Goal: Task Accomplishment & Management: Use online tool/utility

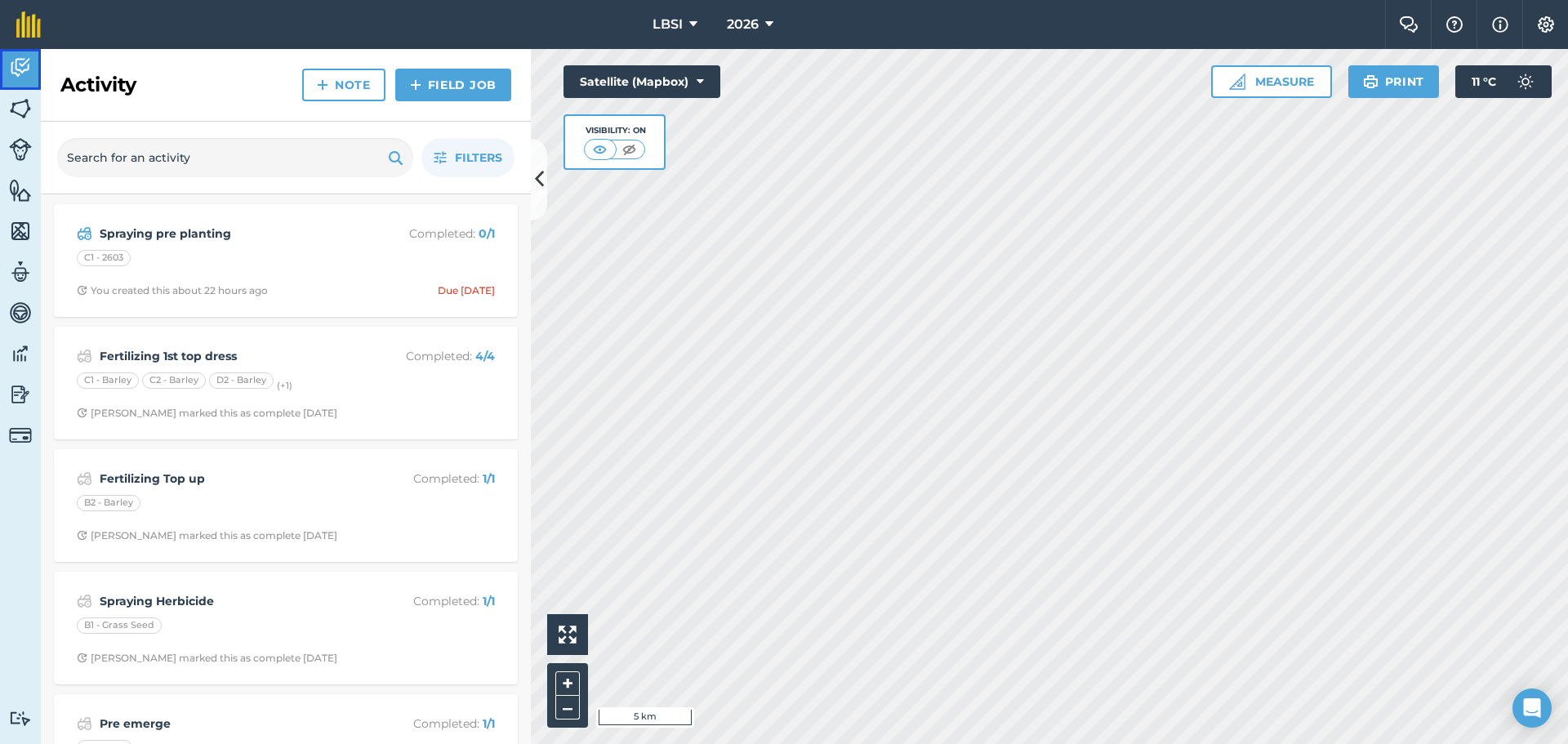
click at [16, 68] on img at bounding box center [20, 68] width 23 height 25
click at [20, 102] on img at bounding box center [20, 109] width 23 height 25
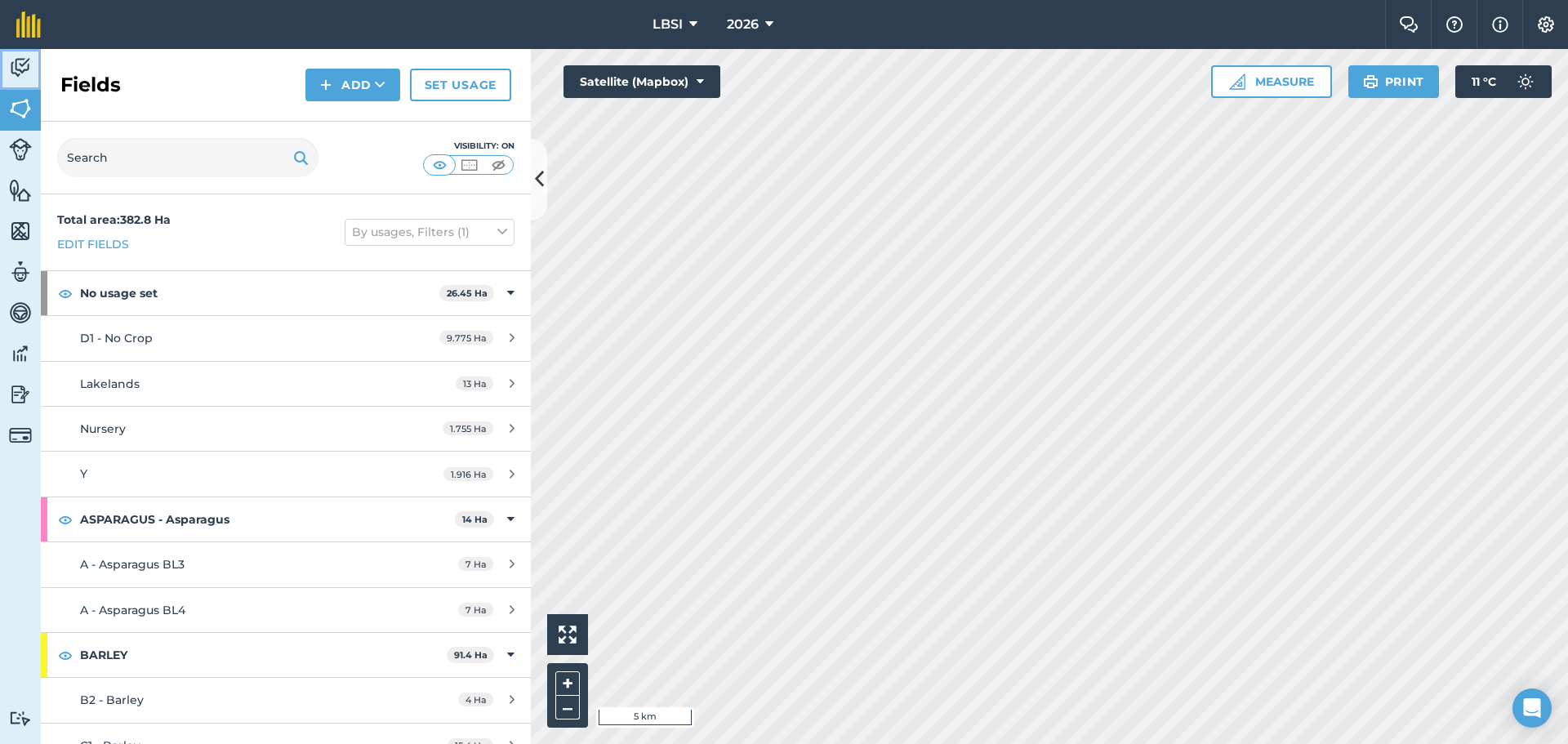
click at [27, 69] on img at bounding box center [20, 68] width 23 height 25
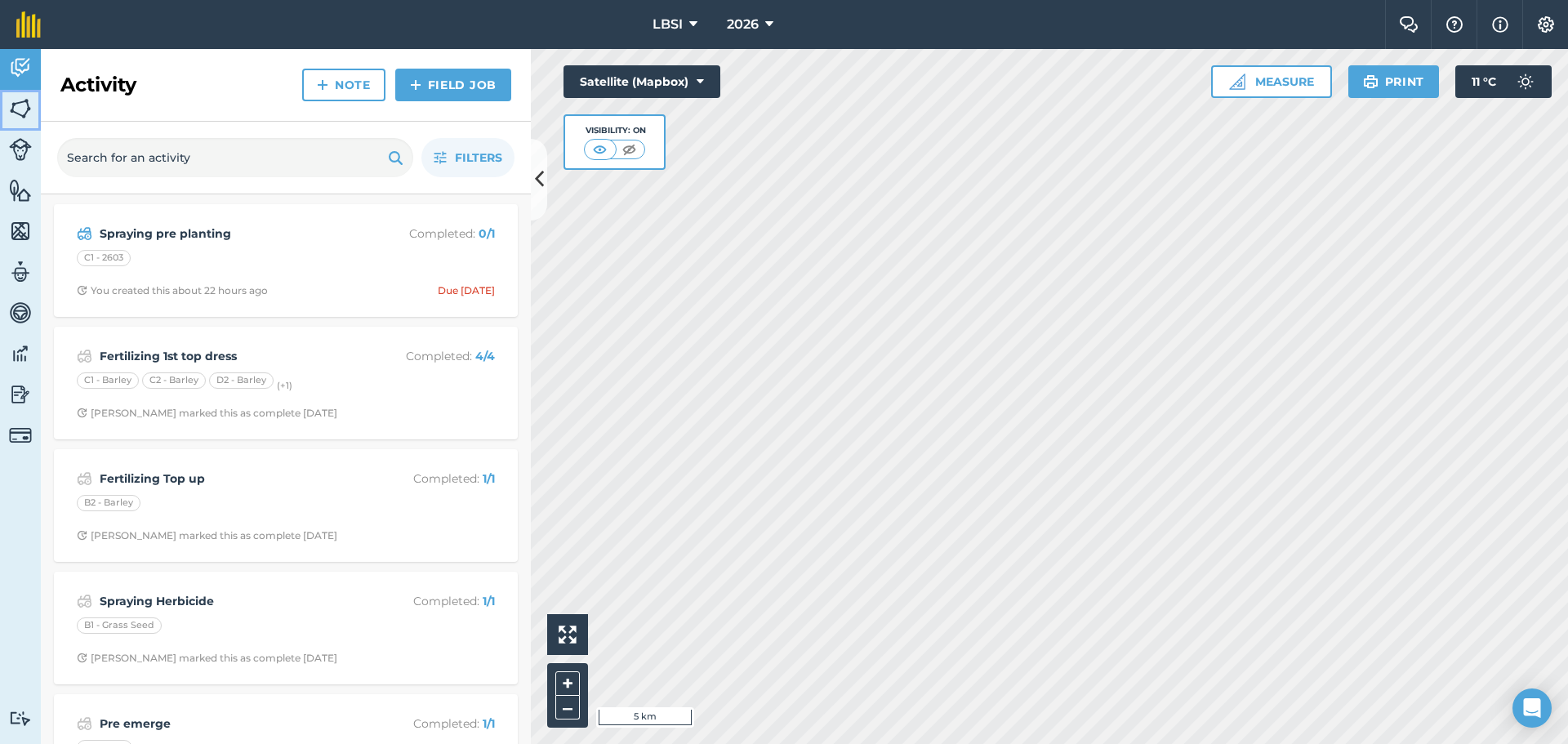
click at [25, 115] on img at bounding box center [20, 109] width 23 height 25
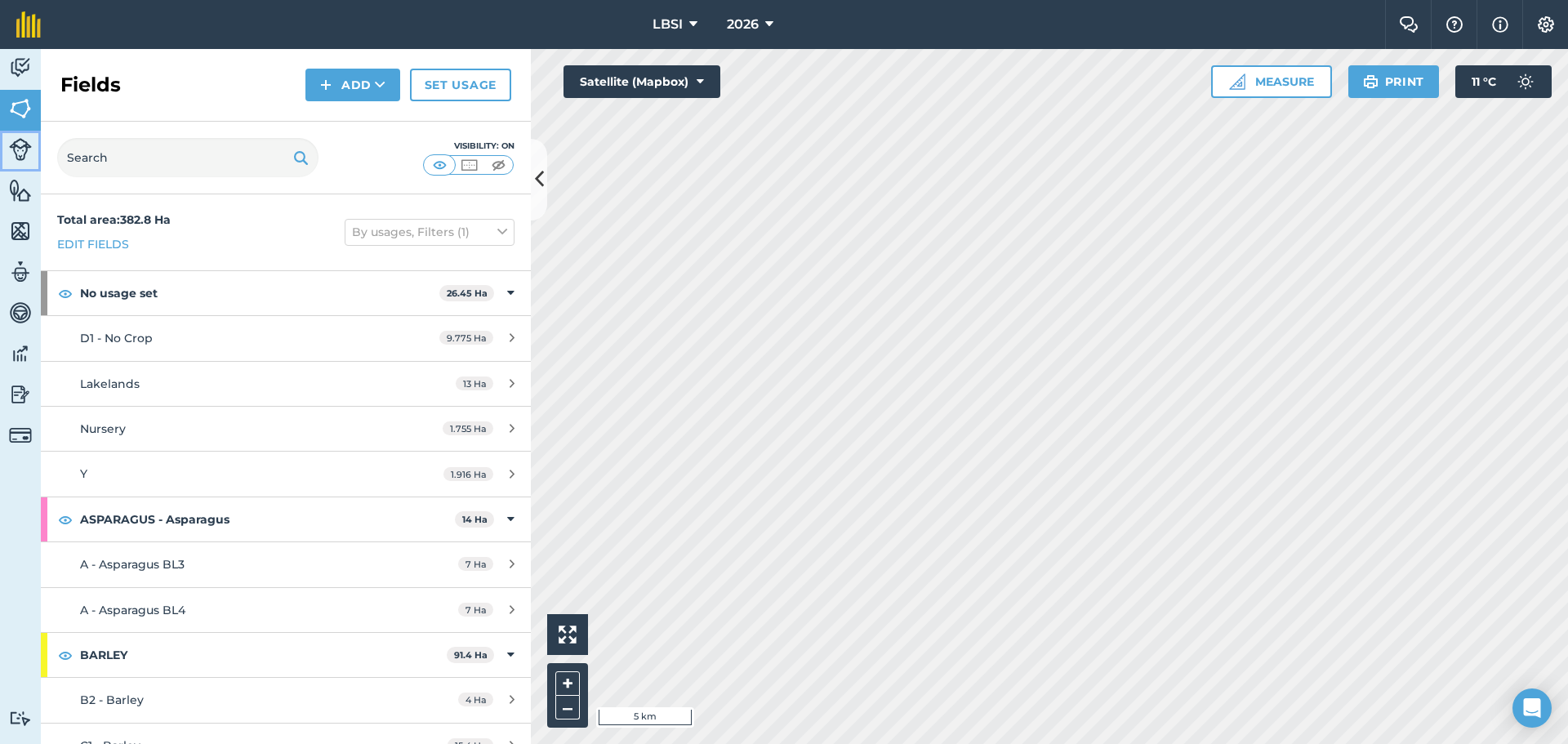
click at [18, 154] on img at bounding box center [20, 149] width 23 height 23
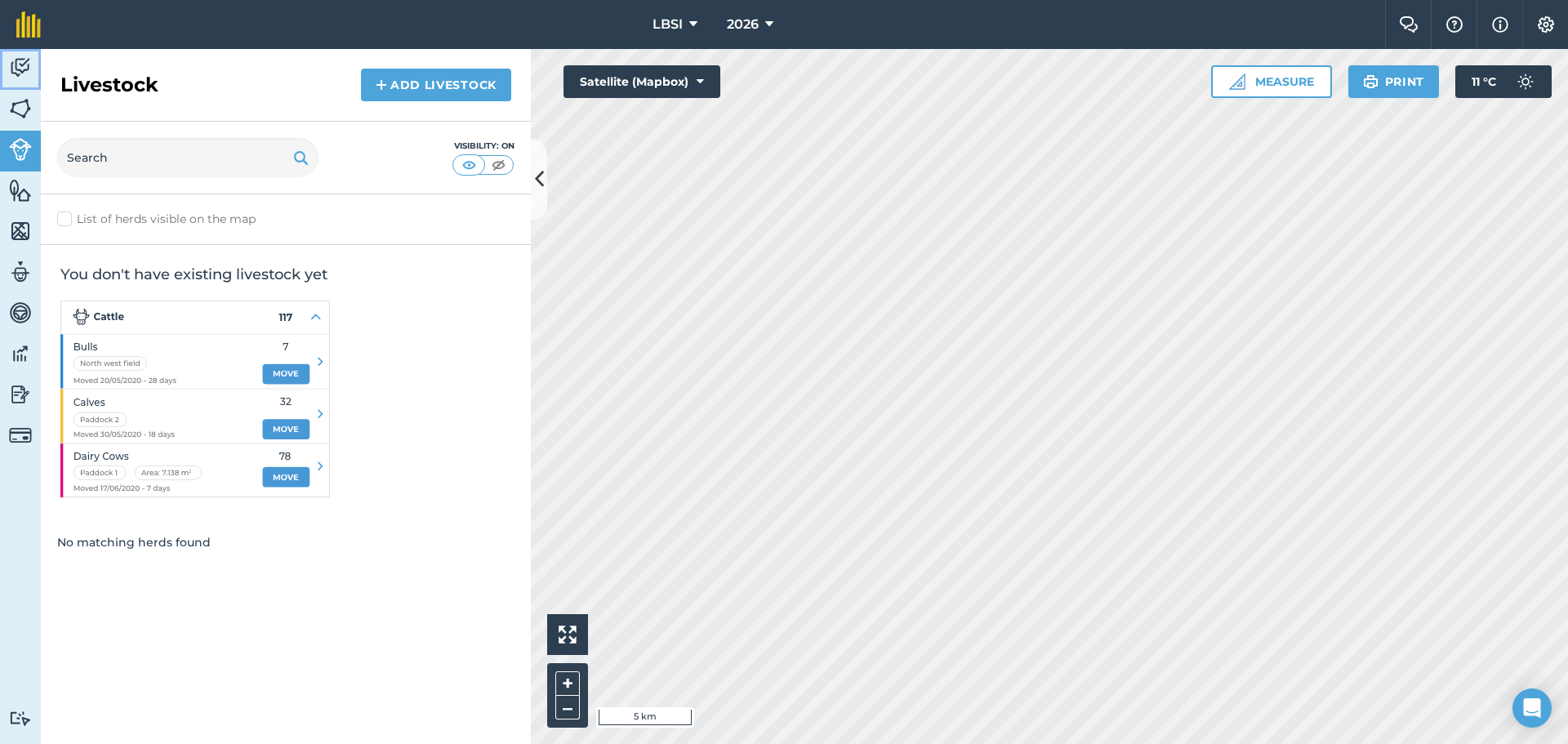
click at [37, 84] on link "Activity" at bounding box center [21, 69] width 41 height 41
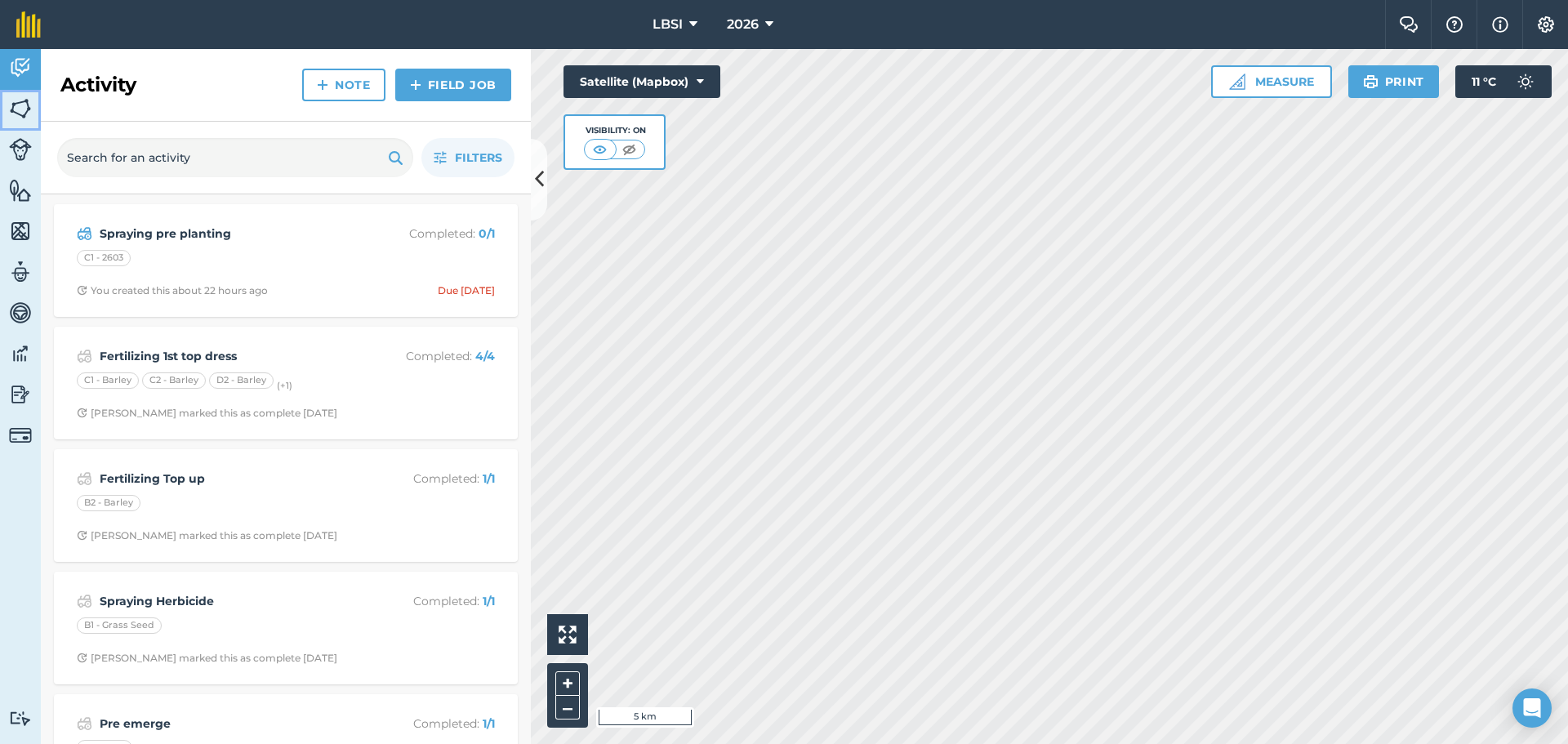
click at [26, 128] on link "Fields" at bounding box center [21, 110] width 41 height 41
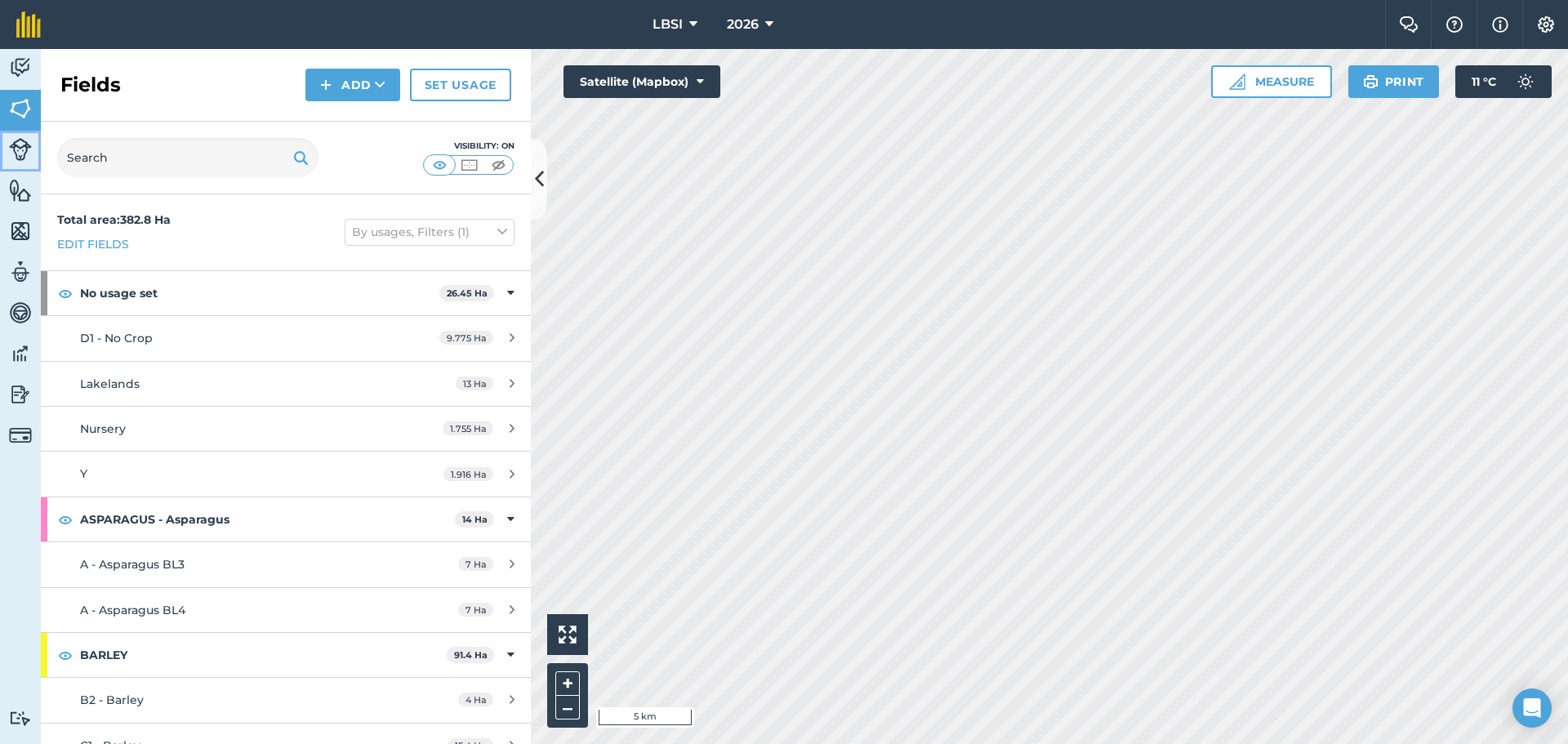
click at [25, 142] on img at bounding box center [20, 149] width 23 height 23
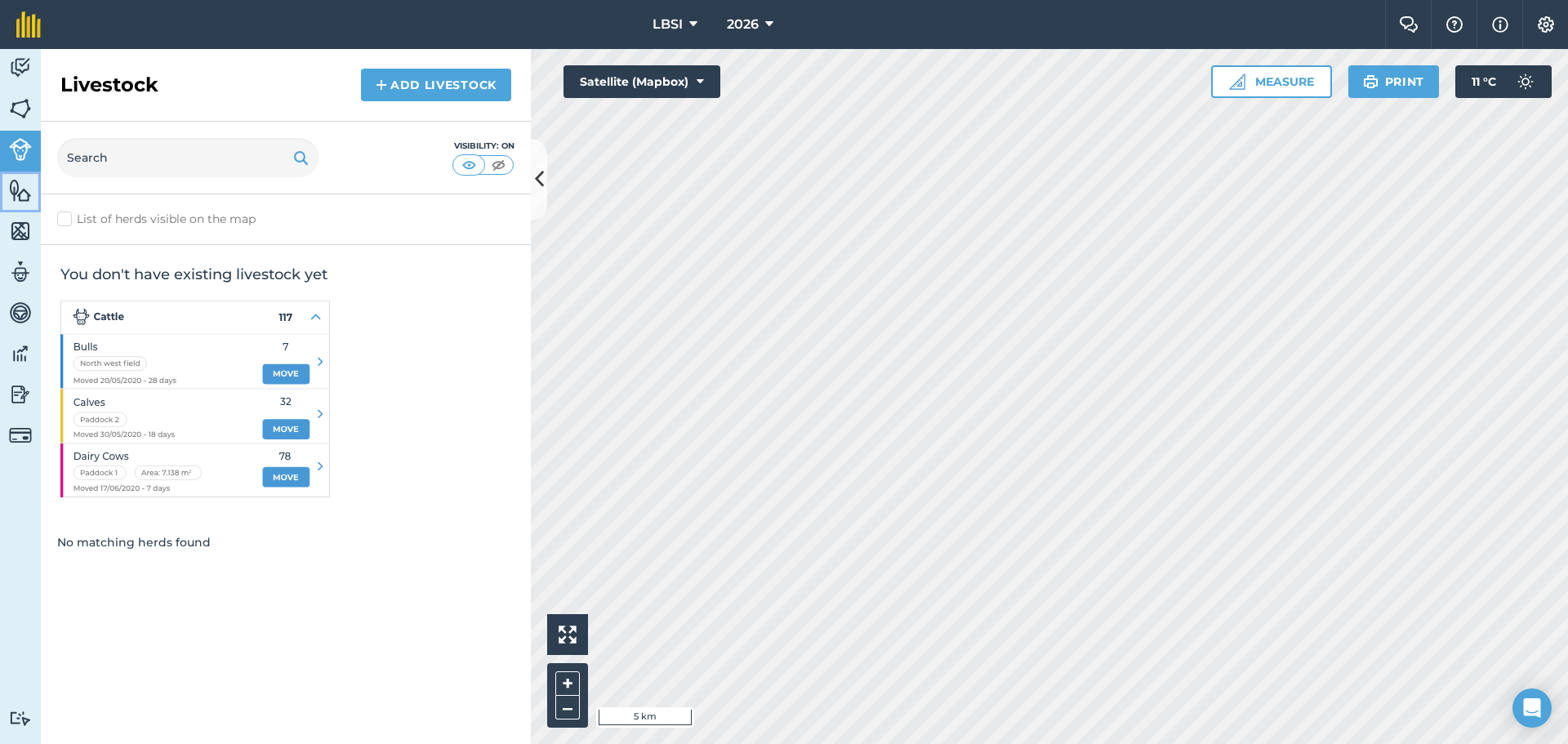
click at [9, 198] on img at bounding box center [20, 190] width 23 height 25
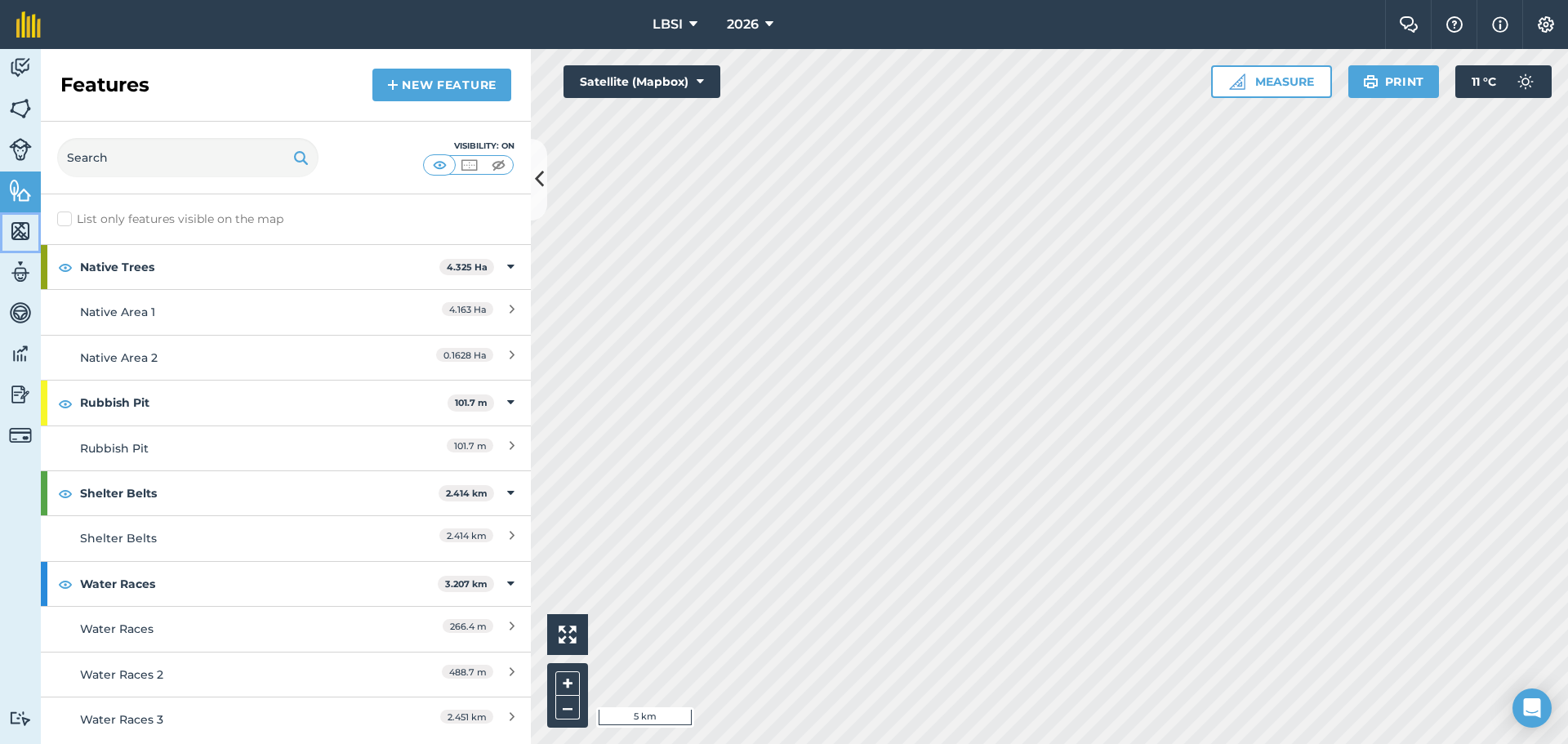
click at [13, 228] on img at bounding box center [20, 231] width 23 height 25
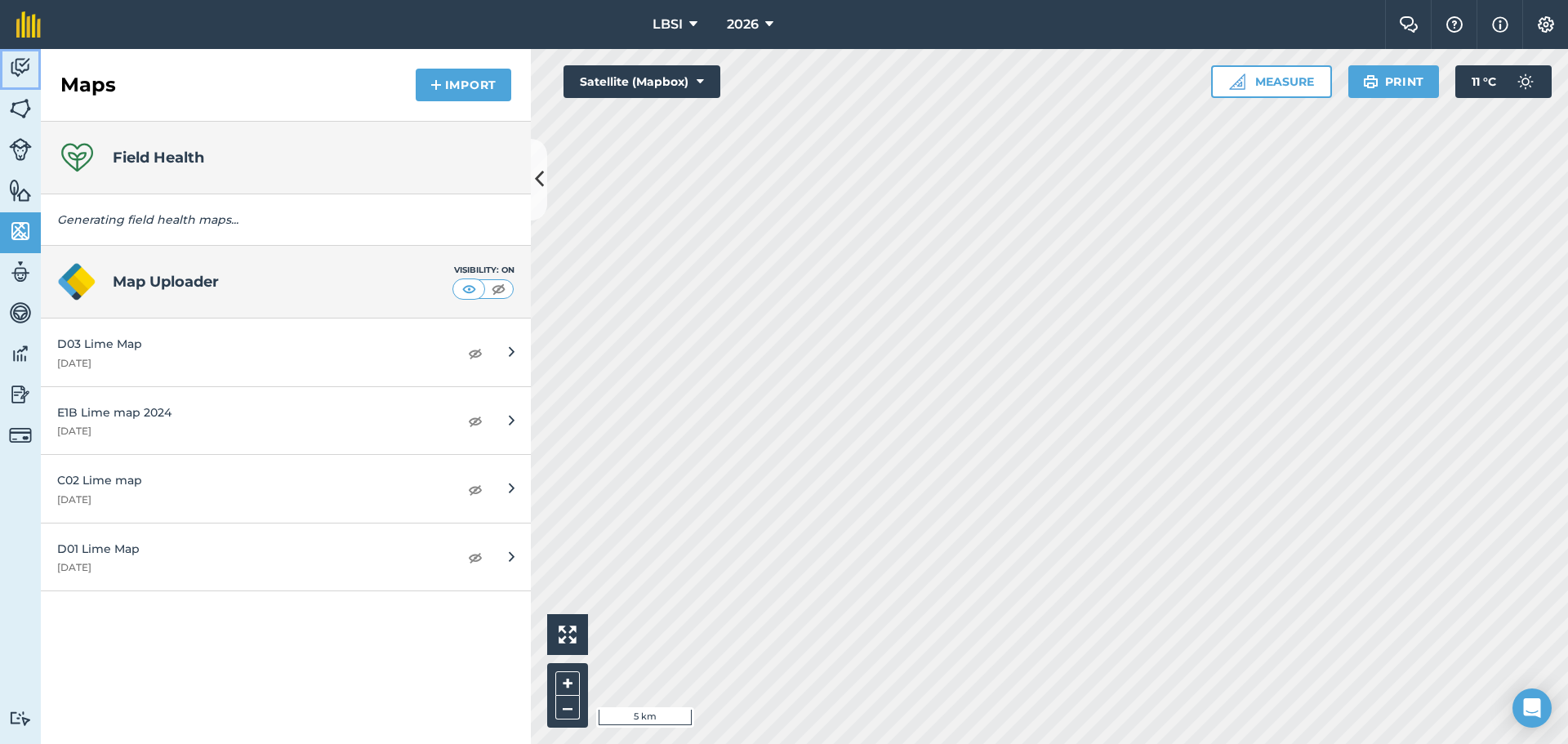
click at [10, 60] on img at bounding box center [20, 68] width 23 height 25
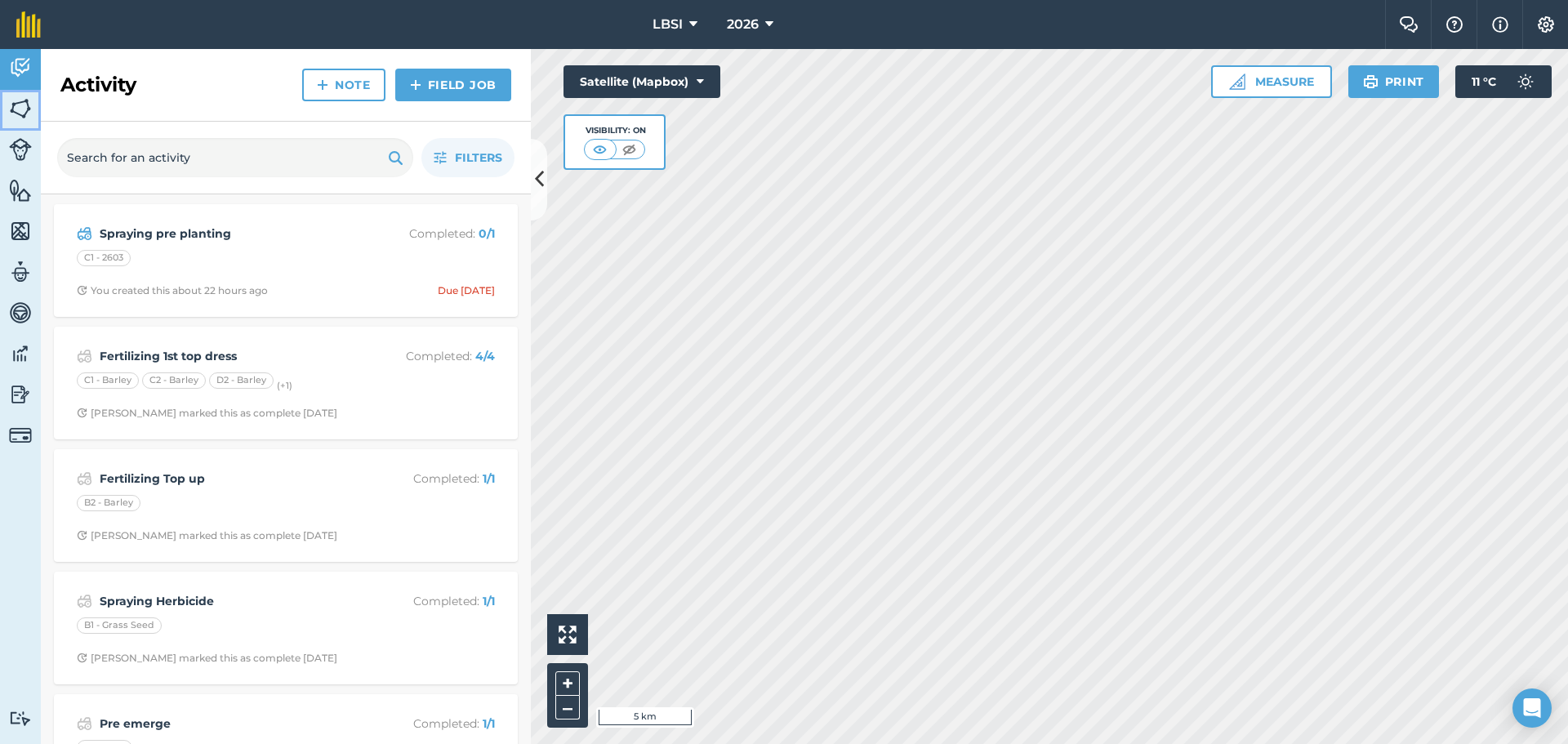
click at [1, 112] on link "Fields" at bounding box center [21, 110] width 41 height 41
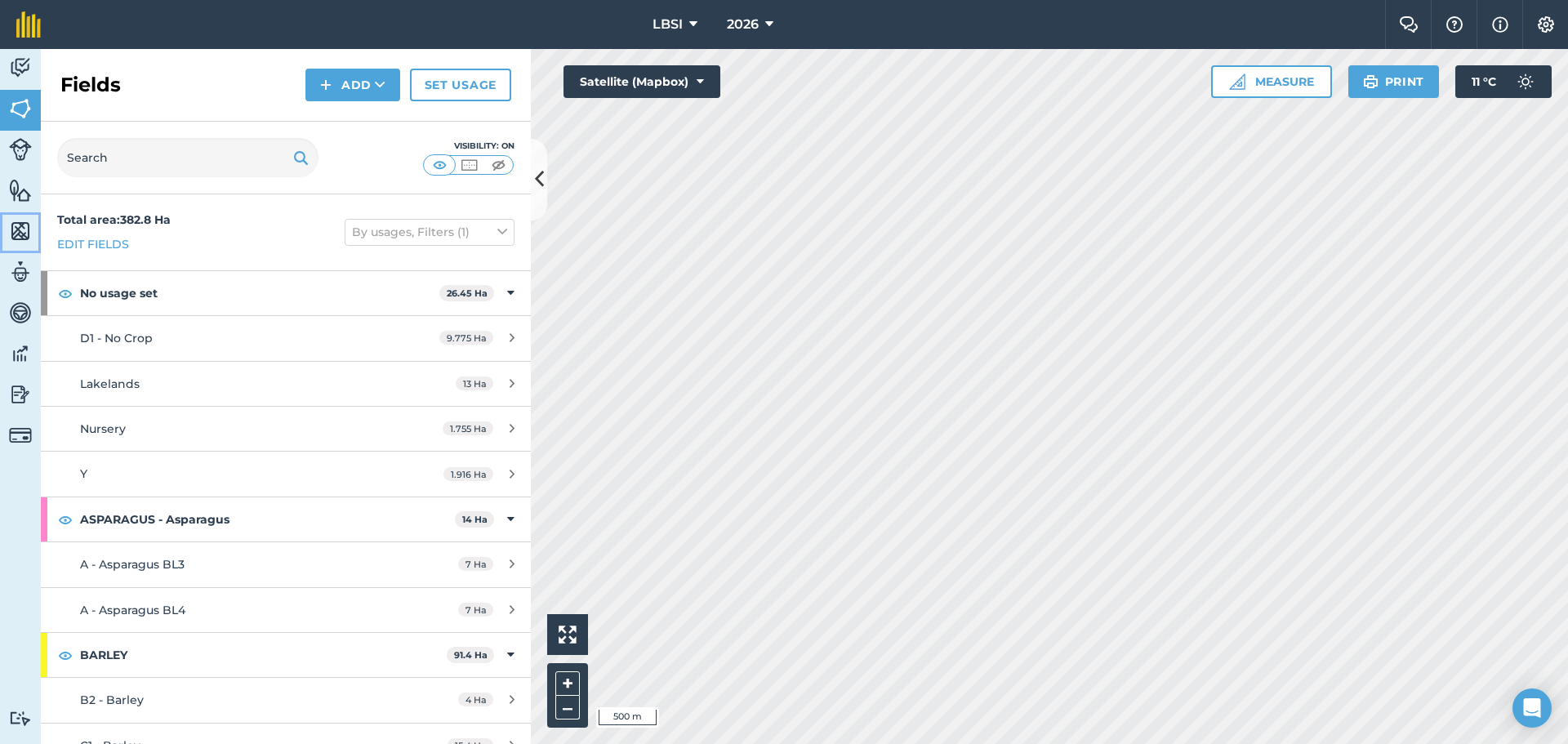
click at [21, 229] on img at bounding box center [20, 231] width 23 height 25
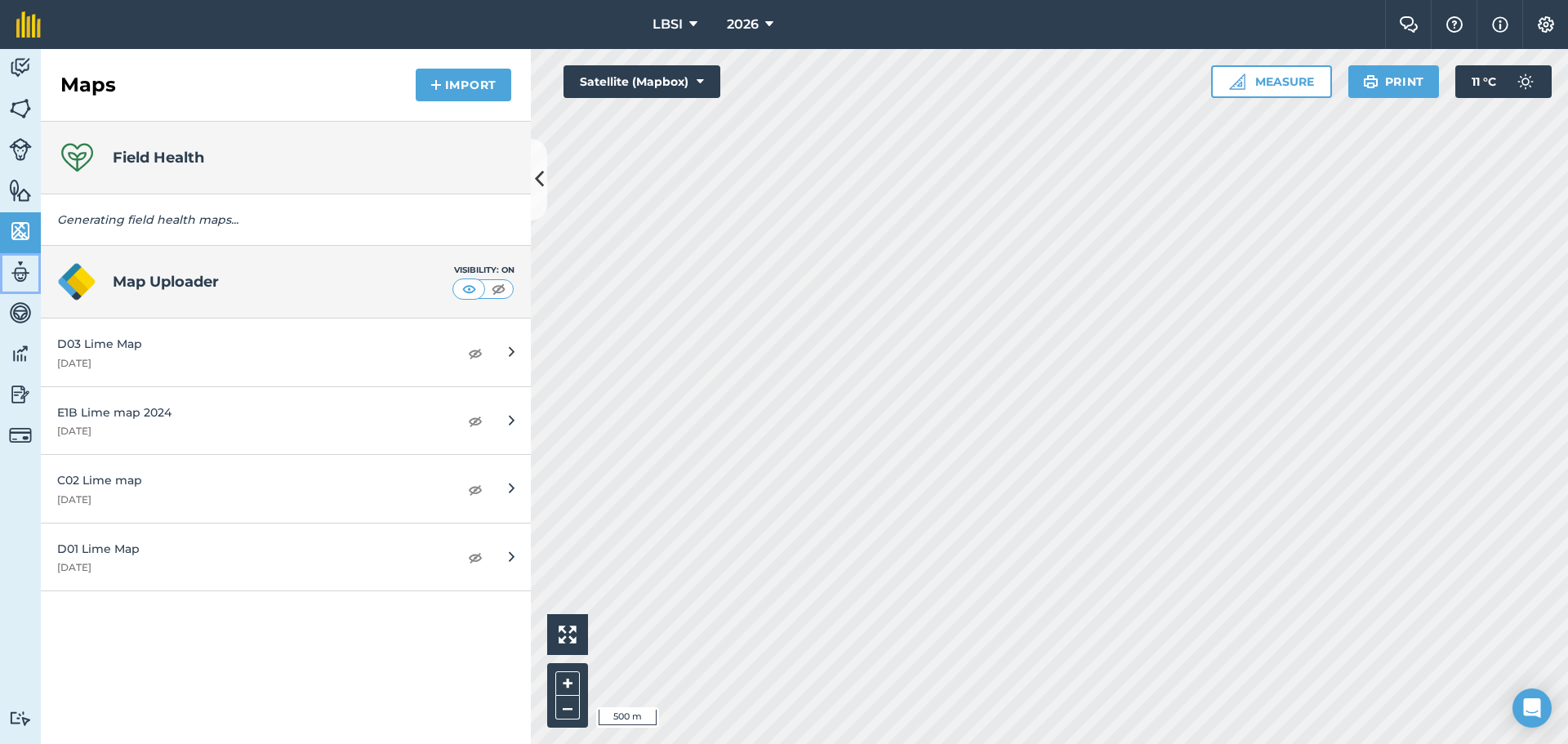
click at [16, 277] on img at bounding box center [20, 271] width 23 height 25
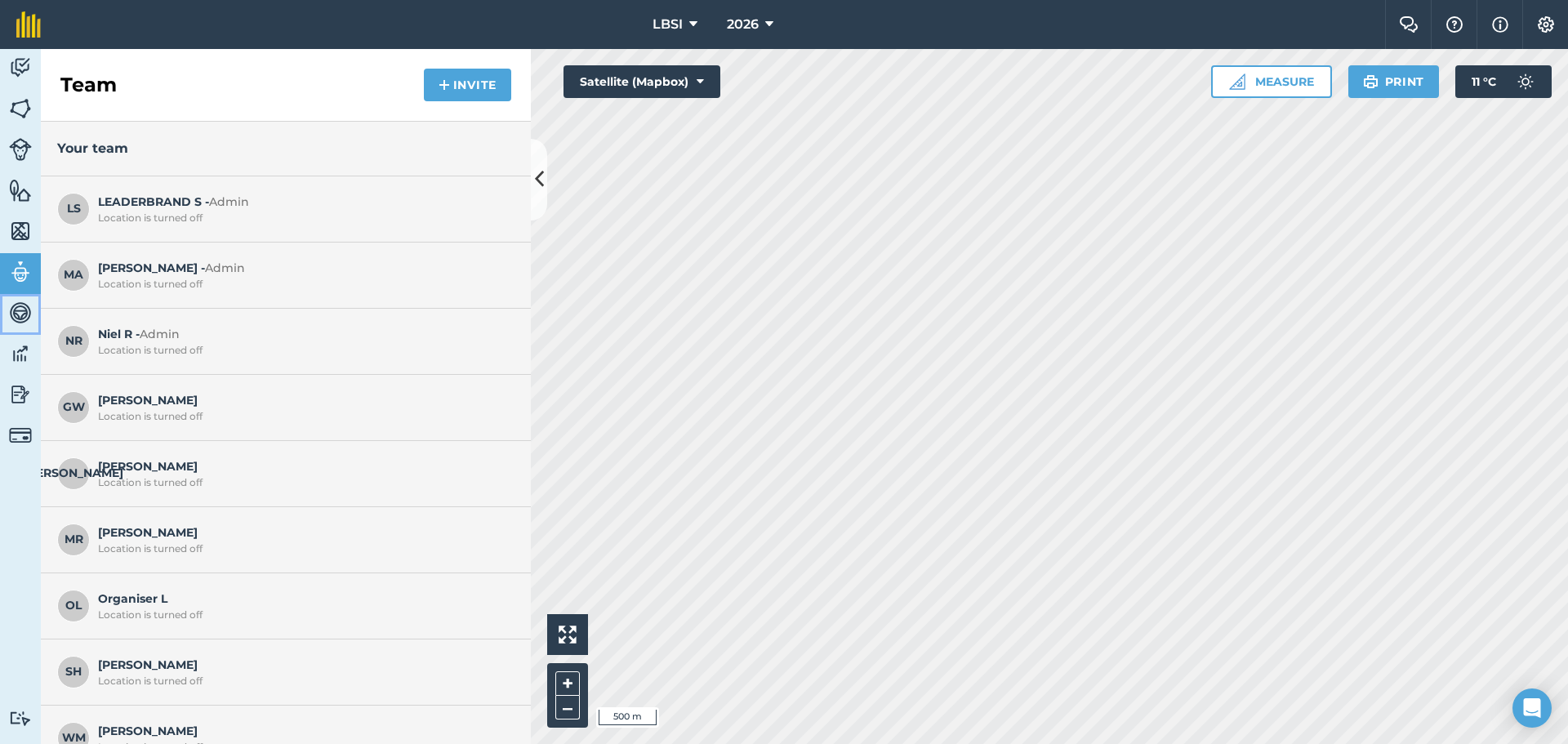
click at [11, 310] on img at bounding box center [20, 312] width 23 height 25
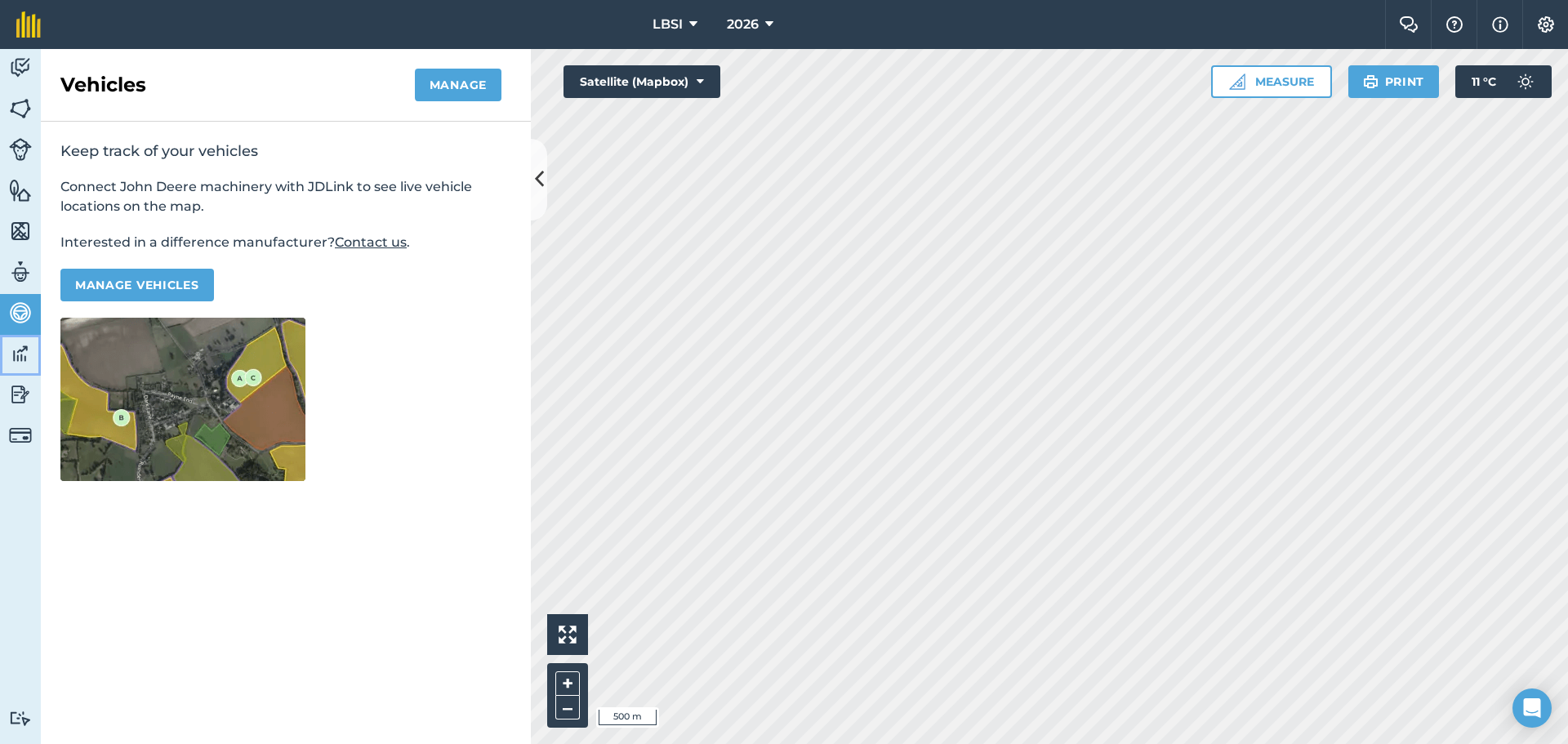
click at [12, 356] on img at bounding box center [20, 354] width 23 height 25
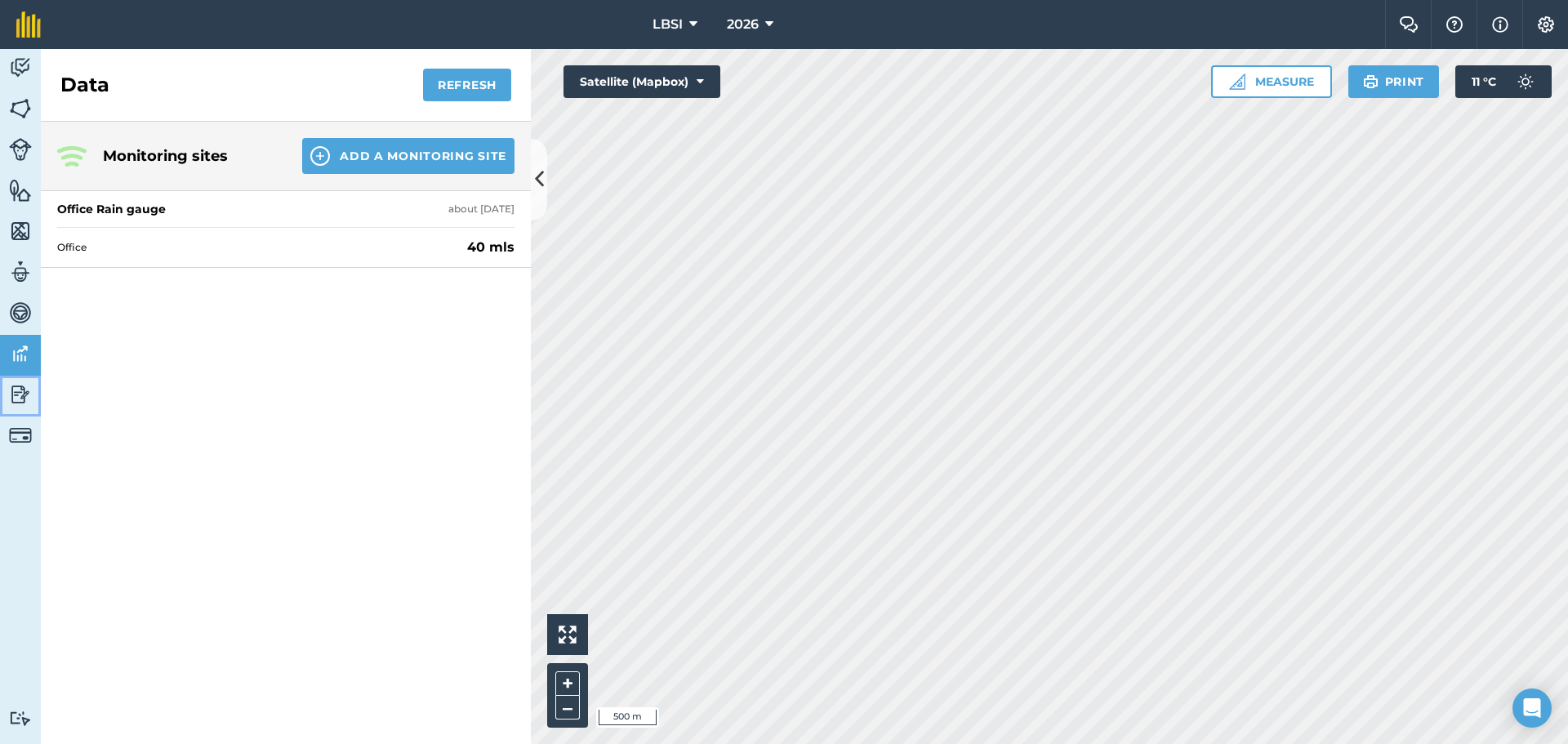
click at [19, 401] on img at bounding box center [20, 394] width 23 height 25
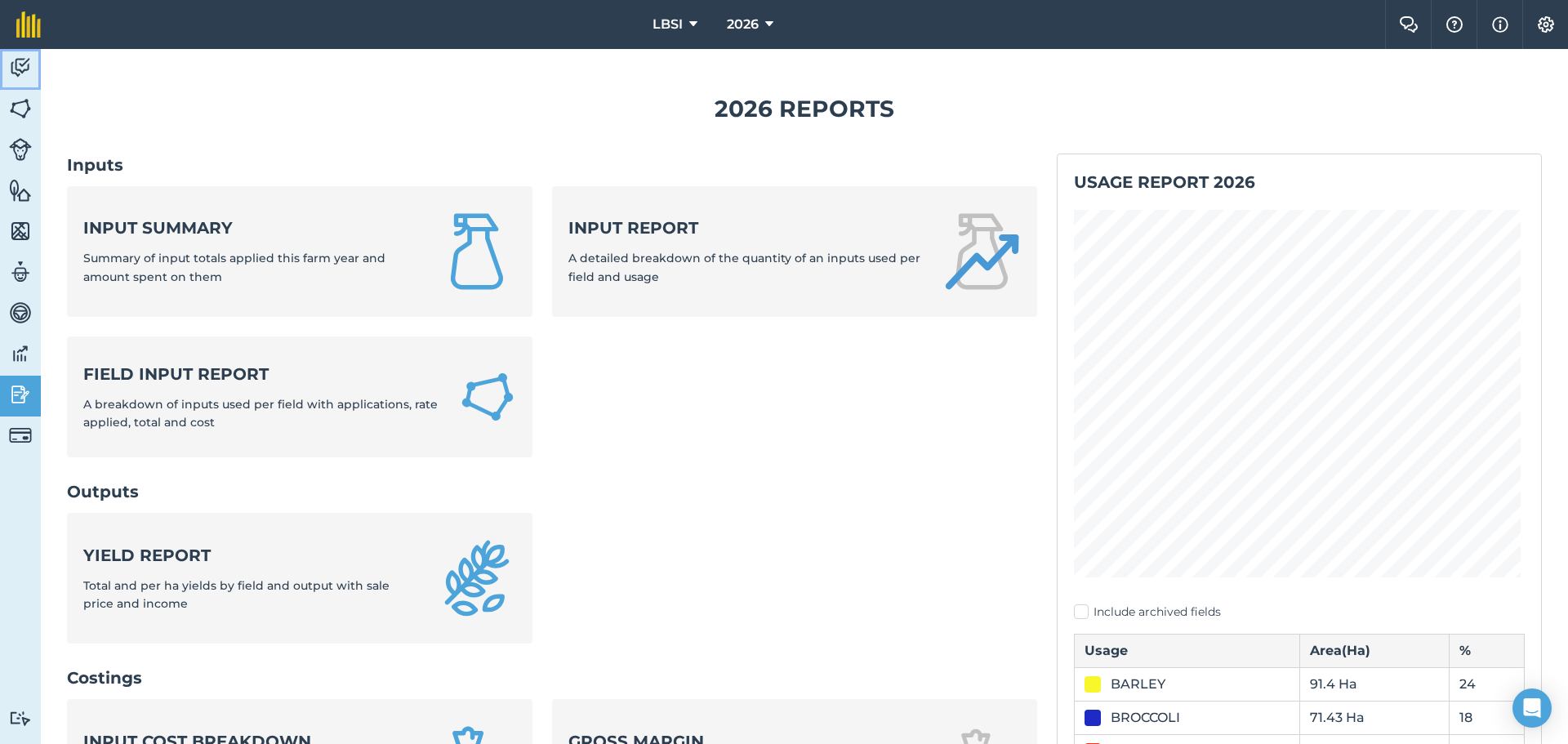
click at [19, 68] on img at bounding box center [20, 68] width 23 height 25
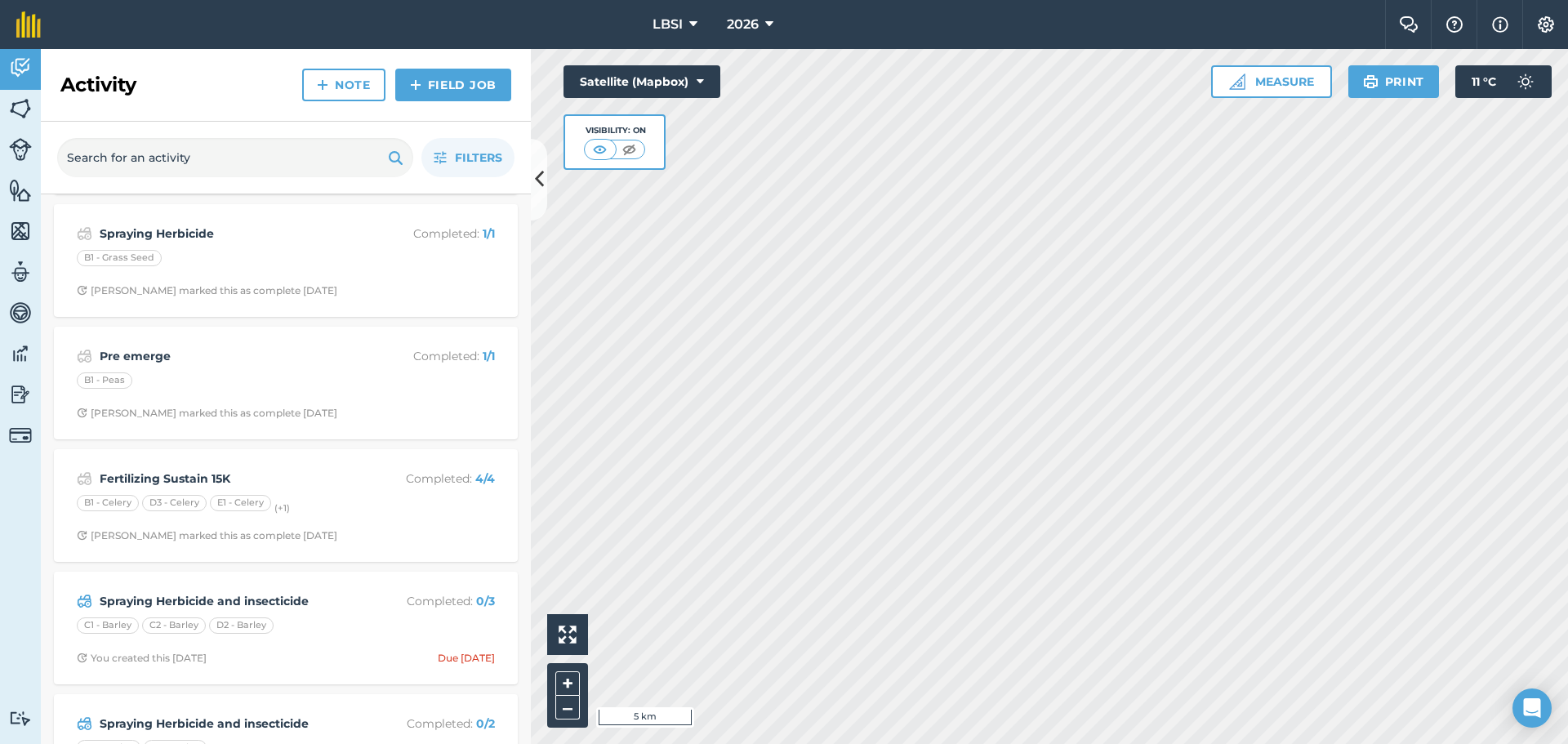
scroll to position [408, 0]
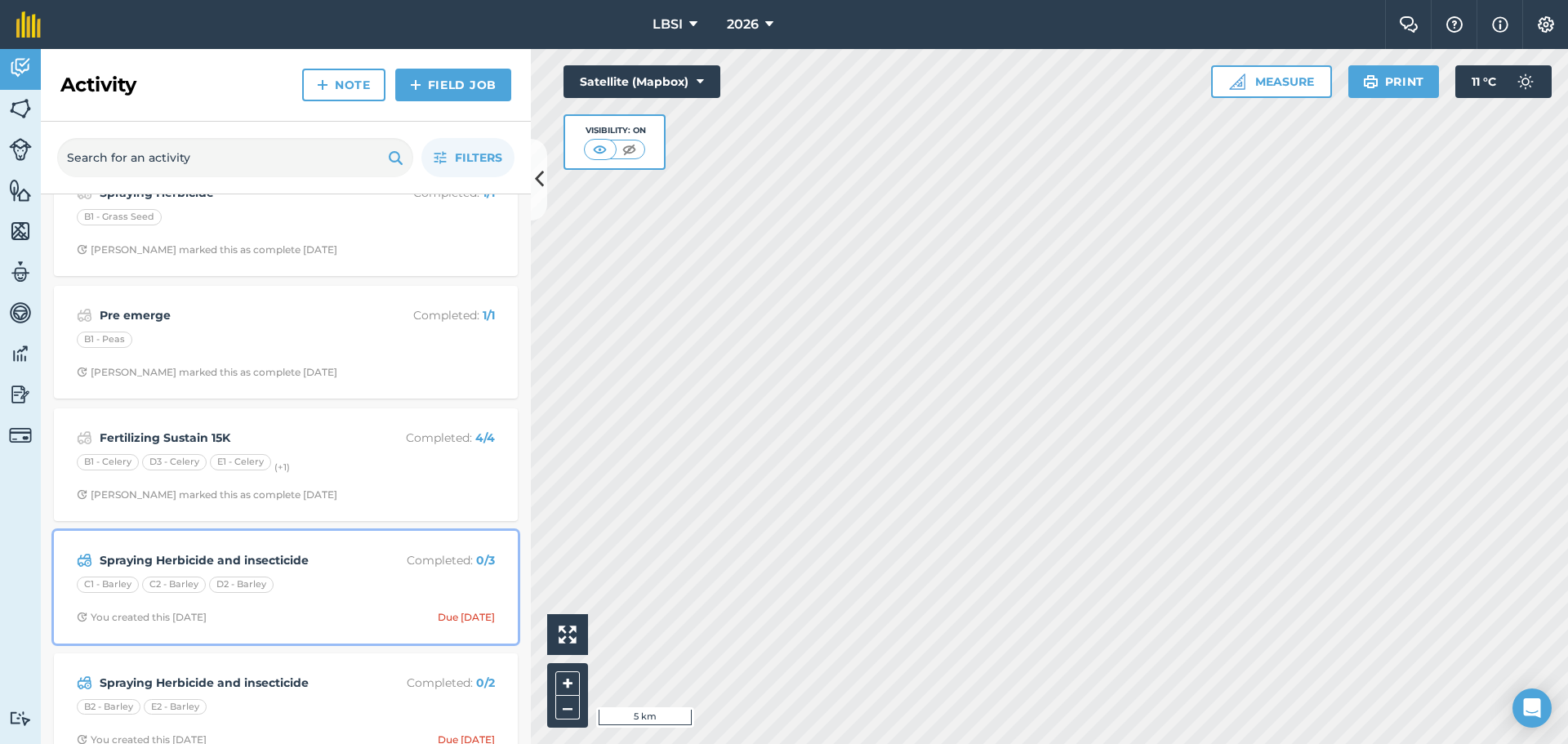
click at [325, 576] on div "C1 - Barley C2 - Barley D2 - [GEOGRAPHIC_DATA]" at bounding box center [286, 586] width 418 height 21
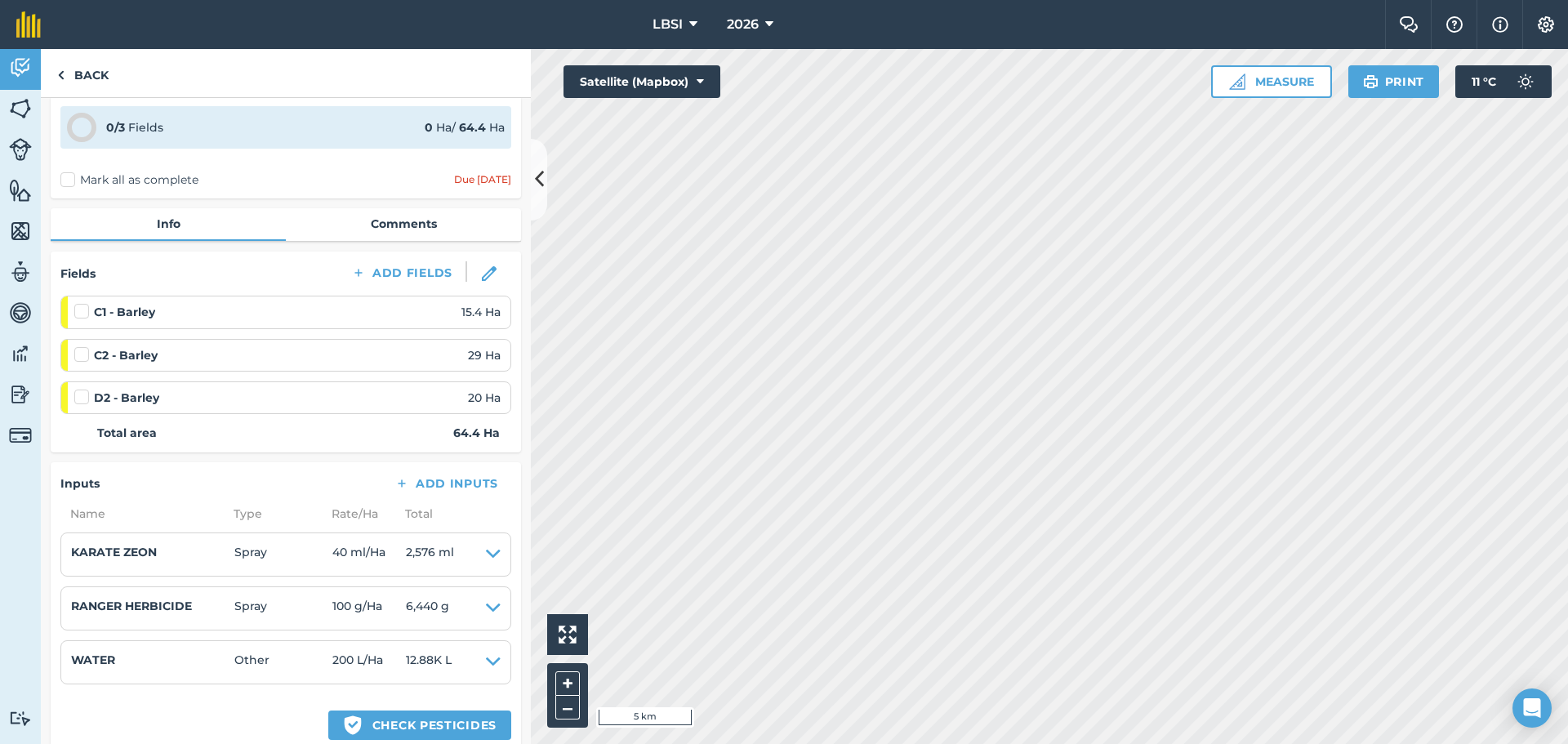
scroll to position [164, 0]
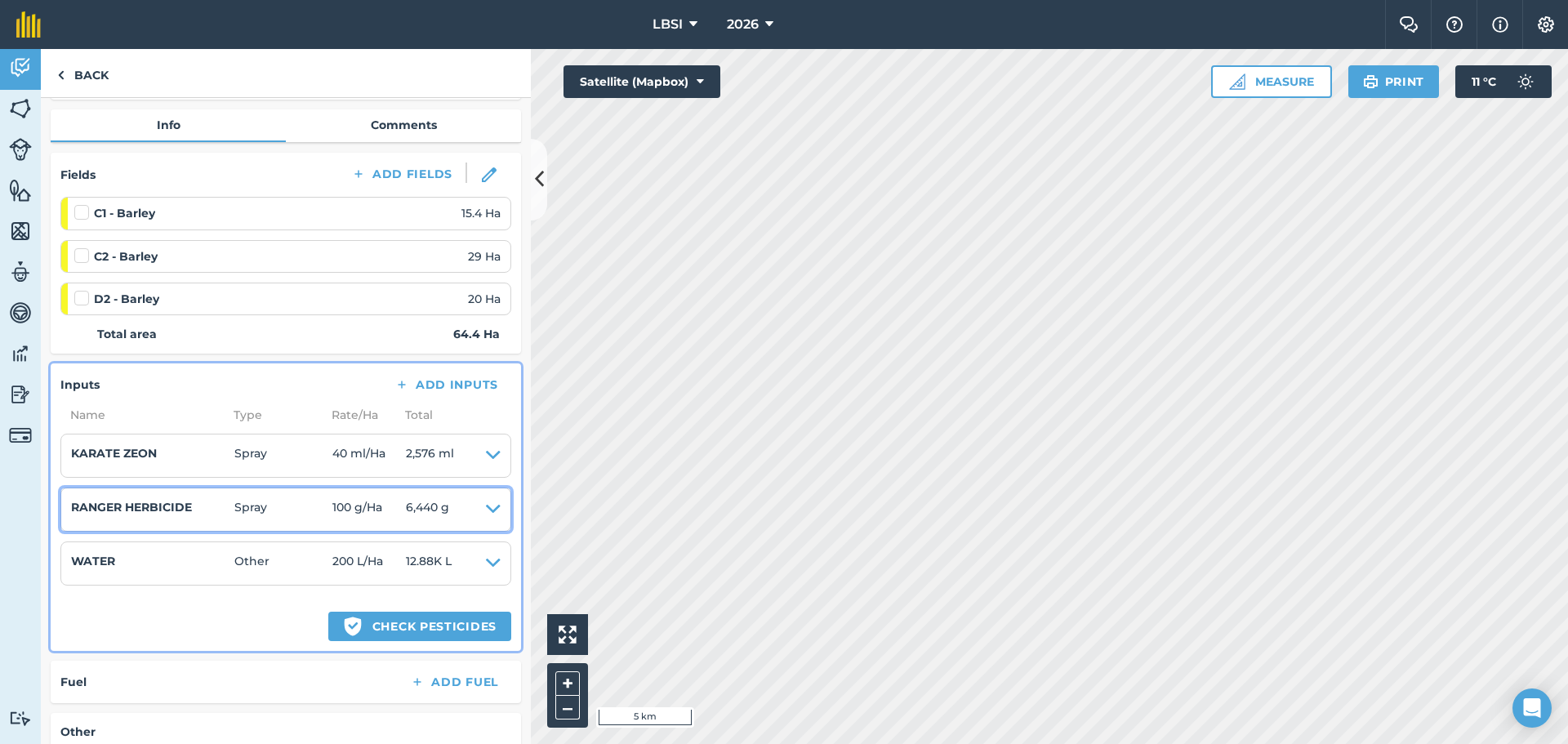
click at [486, 505] on icon at bounding box center [493, 509] width 15 height 23
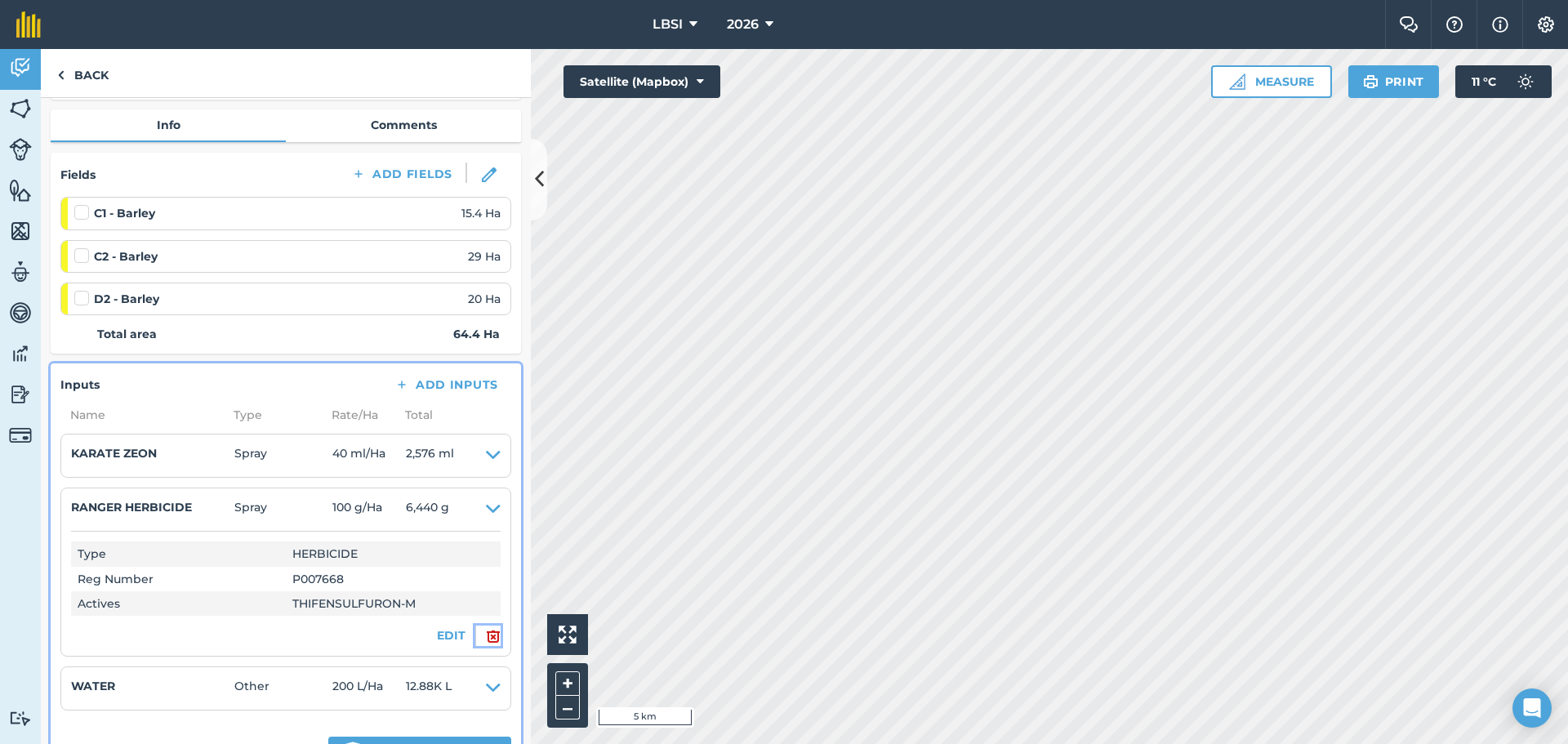
click at [486, 641] on img at bounding box center [493, 636] width 15 height 20
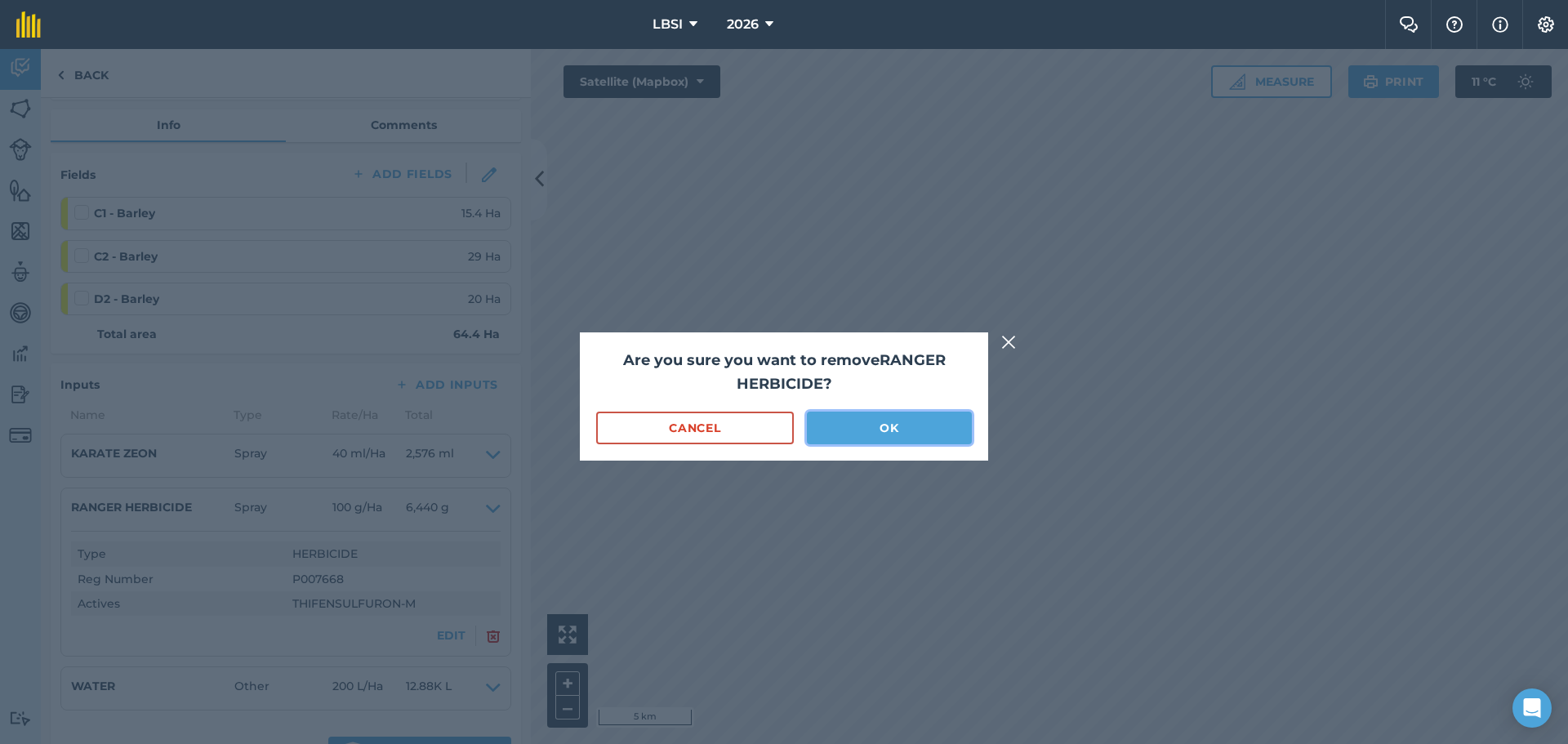
click at [854, 427] on button "OK" at bounding box center [889, 428] width 165 height 33
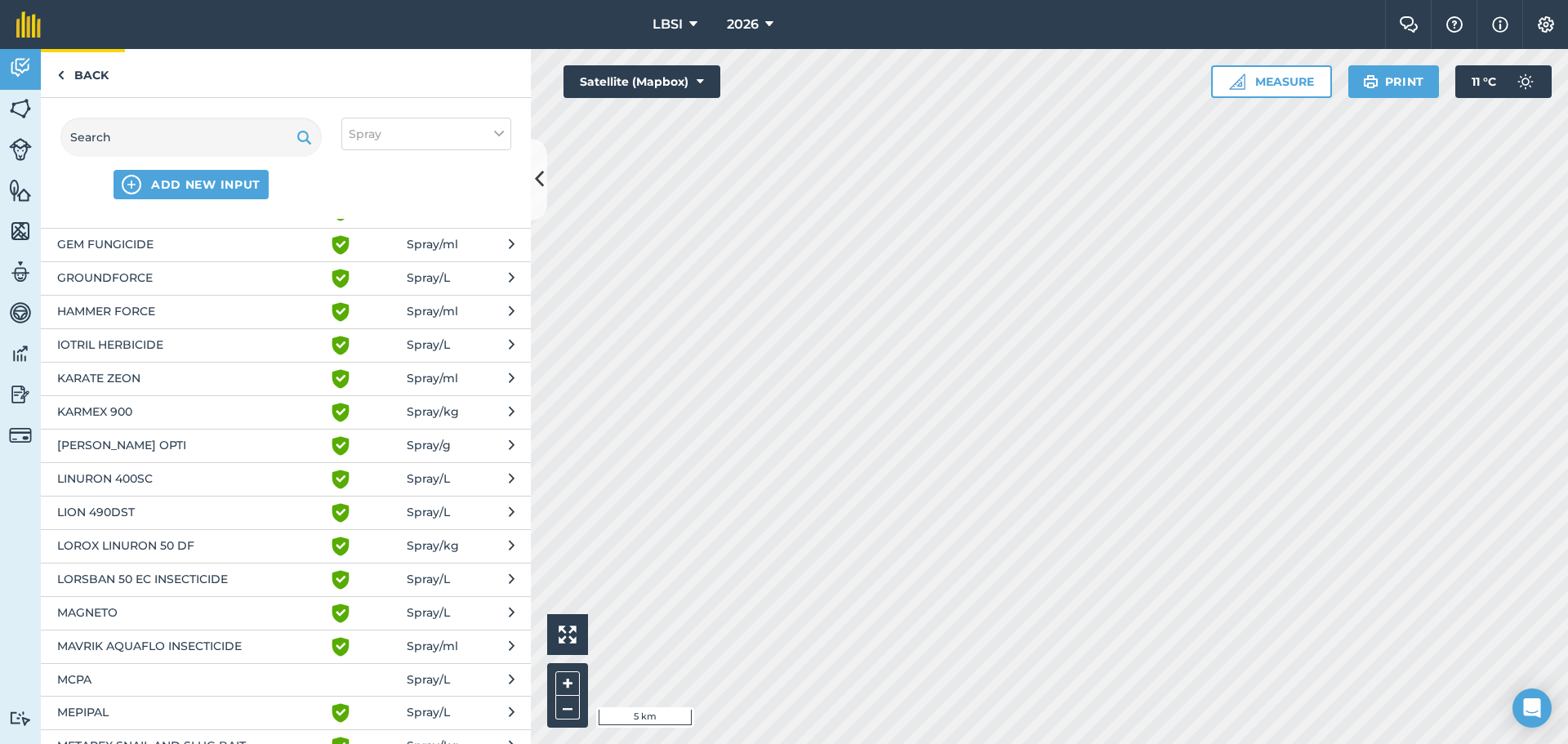
scroll to position [1225, 0]
click at [110, 132] on input "text" at bounding box center [191, 137] width 261 height 39
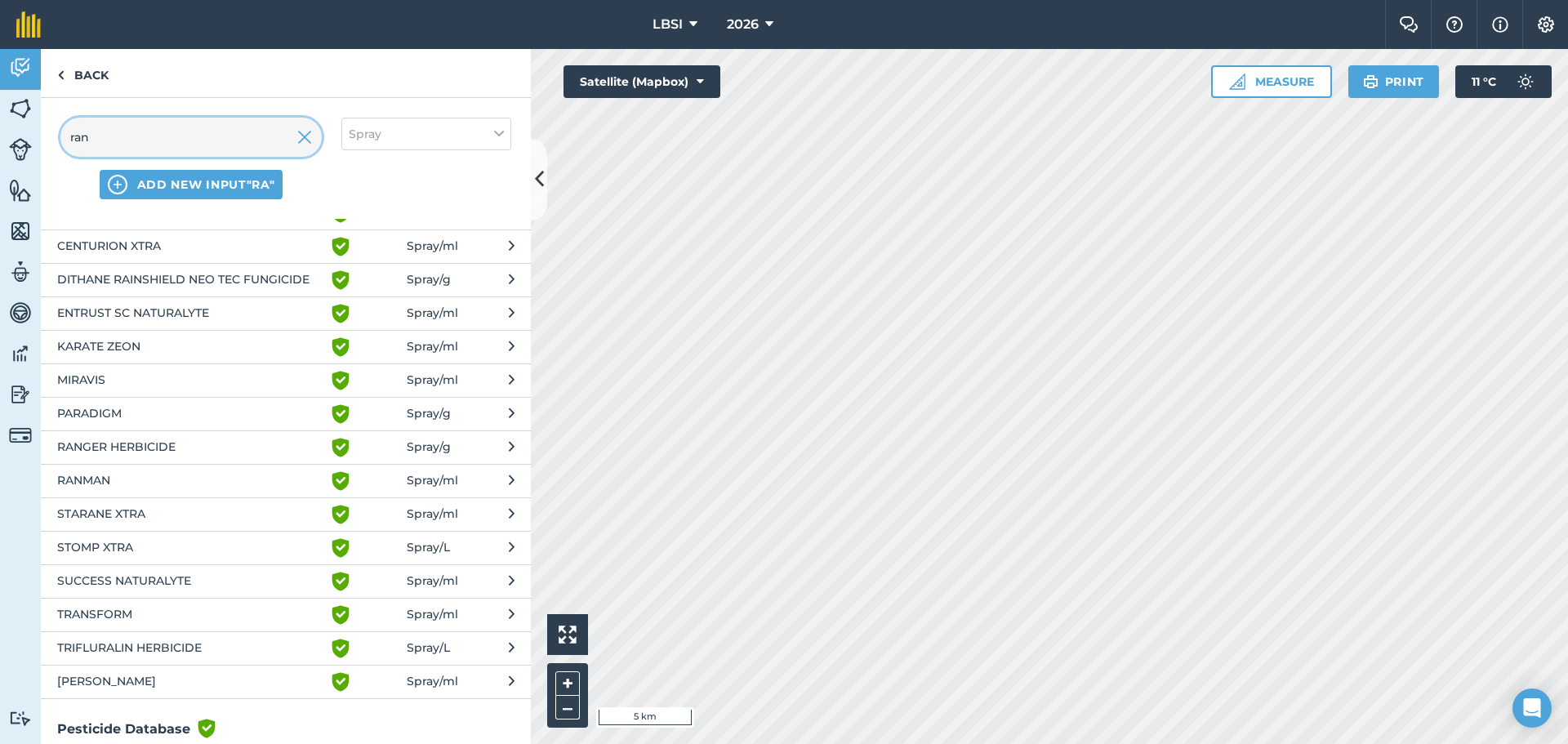
scroll to position [0, 0]
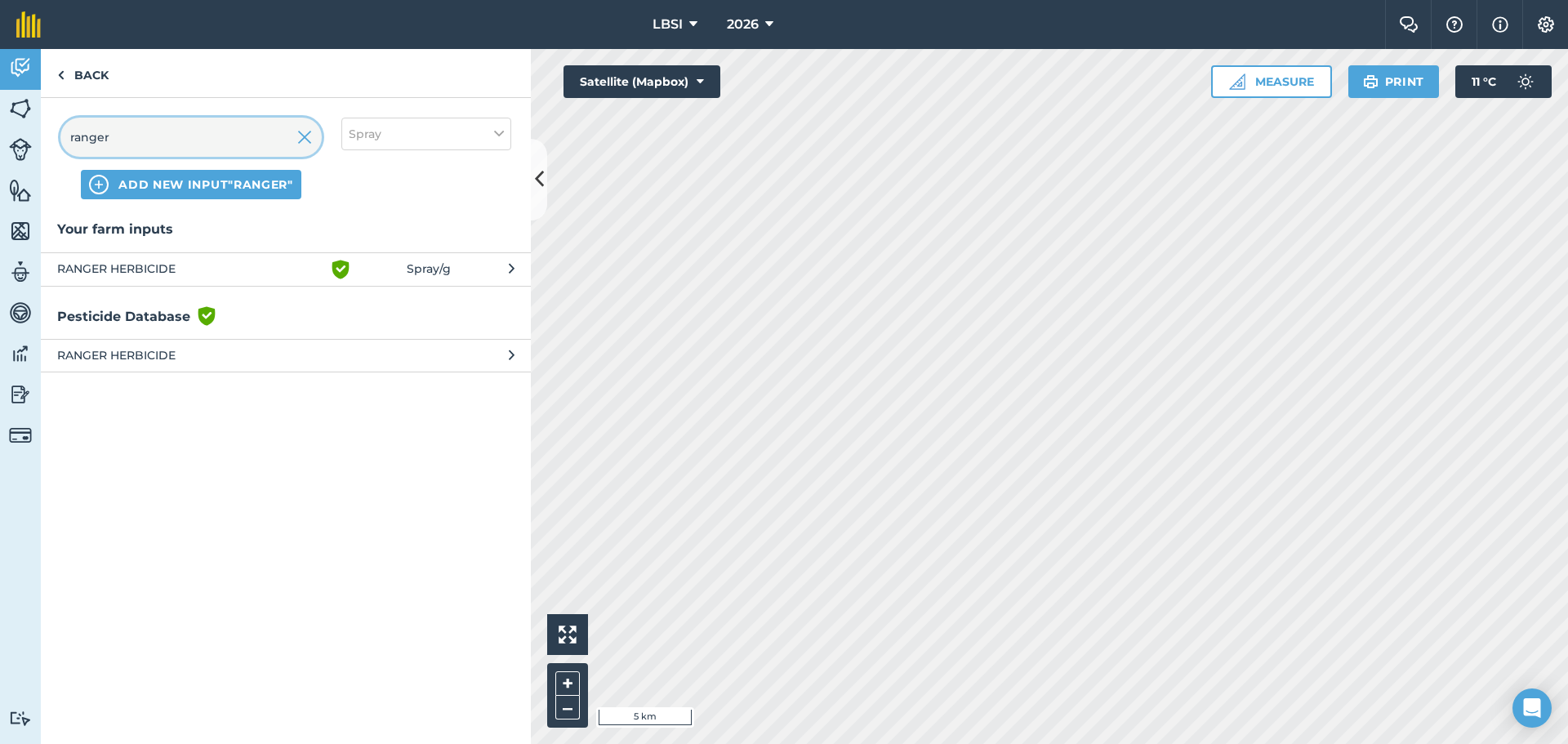
click at [73, 139] on input "ranger" at bounding box center [191, 137] width 261 height 39
click at [151, 134] on input "Ranger" at bounding box center [191, 137] width 261 height 39
click at [115, 132] on input "Ranger" at bounding box center [191, 137] width 261 height 39
paste input "Ranger is a non-ionic [MEDICAL_DATA]"
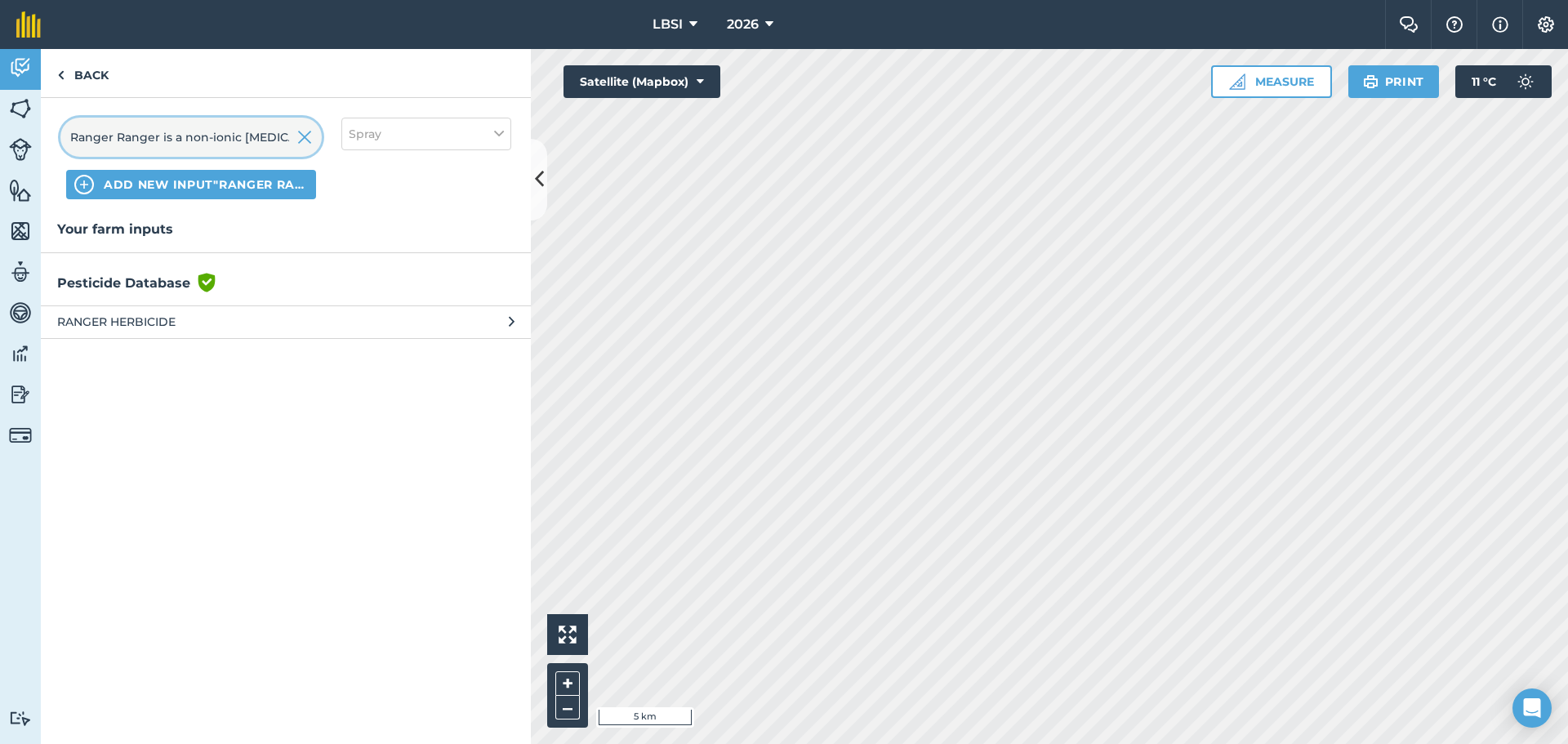
scroll to position [0, 3]
drag, startPoint x: 110, startPoint y: 133, endPoint x: 119, endPoint y: 133, distance: 9.0
click at [111, 133] on input "Ranger Ranger is a non-ionic [MEDICAL_DATA]" at bounding box center [191, 137] width 261 height 39
drag, startPoint x: 134, startPoint y: 136, endPoint x: 145, endPoint y: 134, distance: 11.2
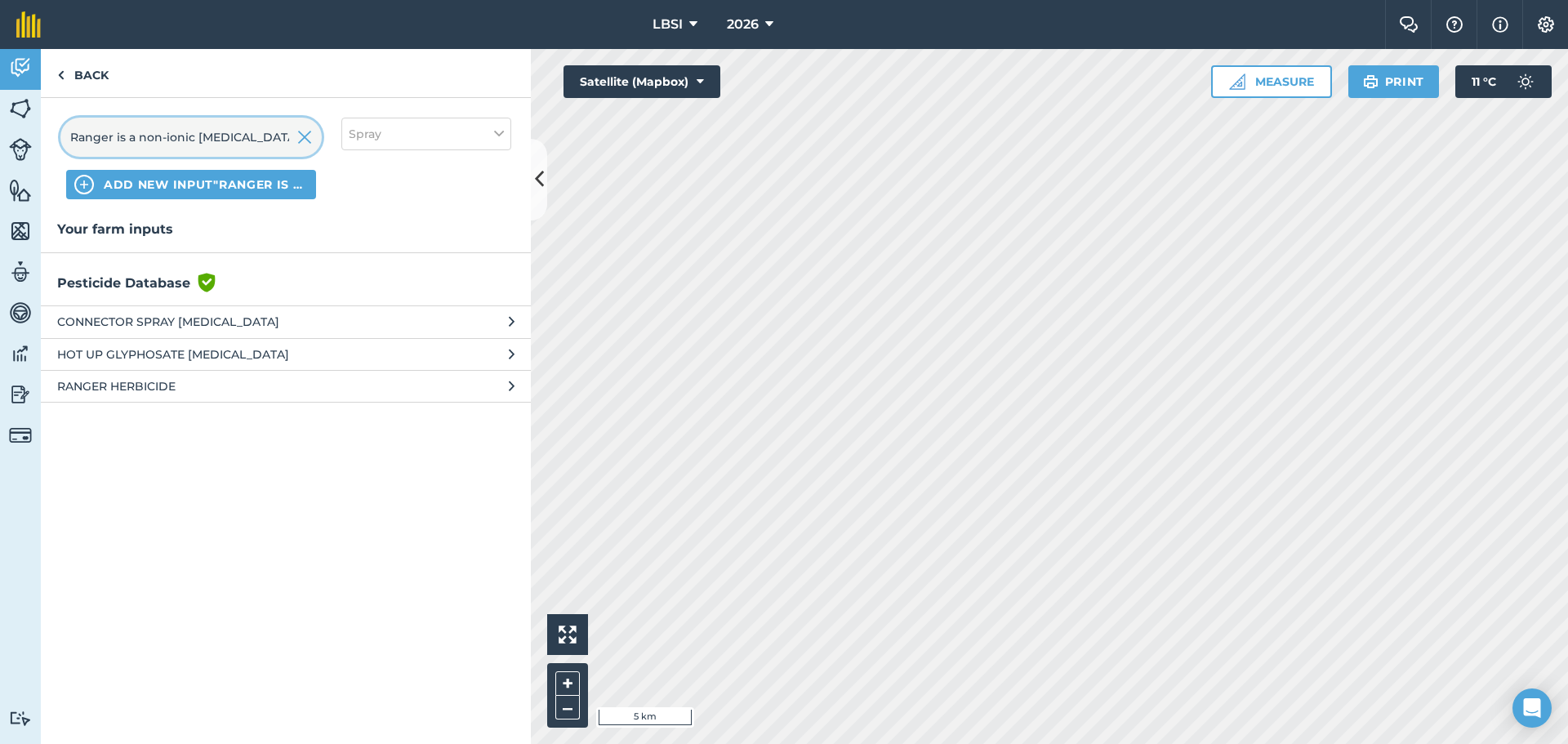
click at [136, 135] on input "Ranger is a non-ionic [MEDICAL_DATA]" at bounding box center [191, 137] width 261 height 39
type input "Ranger non-ionic [MEDICAL_DATA]"
click at [115, 185] on span "ADD NEW INPUT "Ranger non-ionic [MEDICAL_DATA]"" at bounding box center [206, 184] width 204 height 16
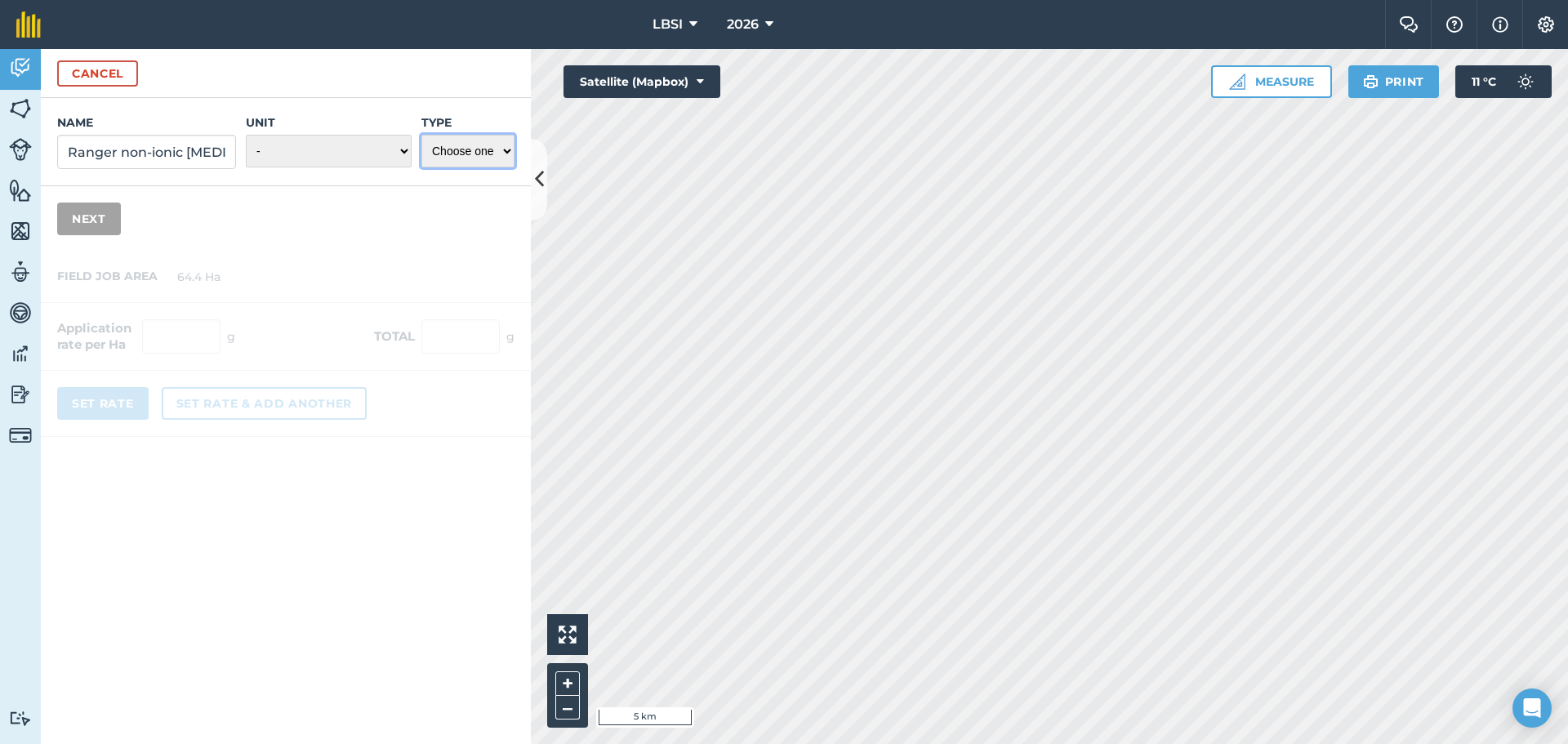
click at [510, 150] on select "Choose one Fertilizer Seed Spray Fuel Other" at bounding box center [468, 151] width 93 height 33
select select "SPRAY"
click at [421, 134] on select "Choose one Fertilizer Seed Spray Fuel Other" at bounding box center [468, 151] width 93 height 33
click at [405, 151] on select "- Grams/g Kilograms/kg Metric tonnes/t Millilitres/ml Litres/L Ounces/oz Pounds…" at bounding box center [329, 151] width 166 height 33
select select "MILLILITRES"
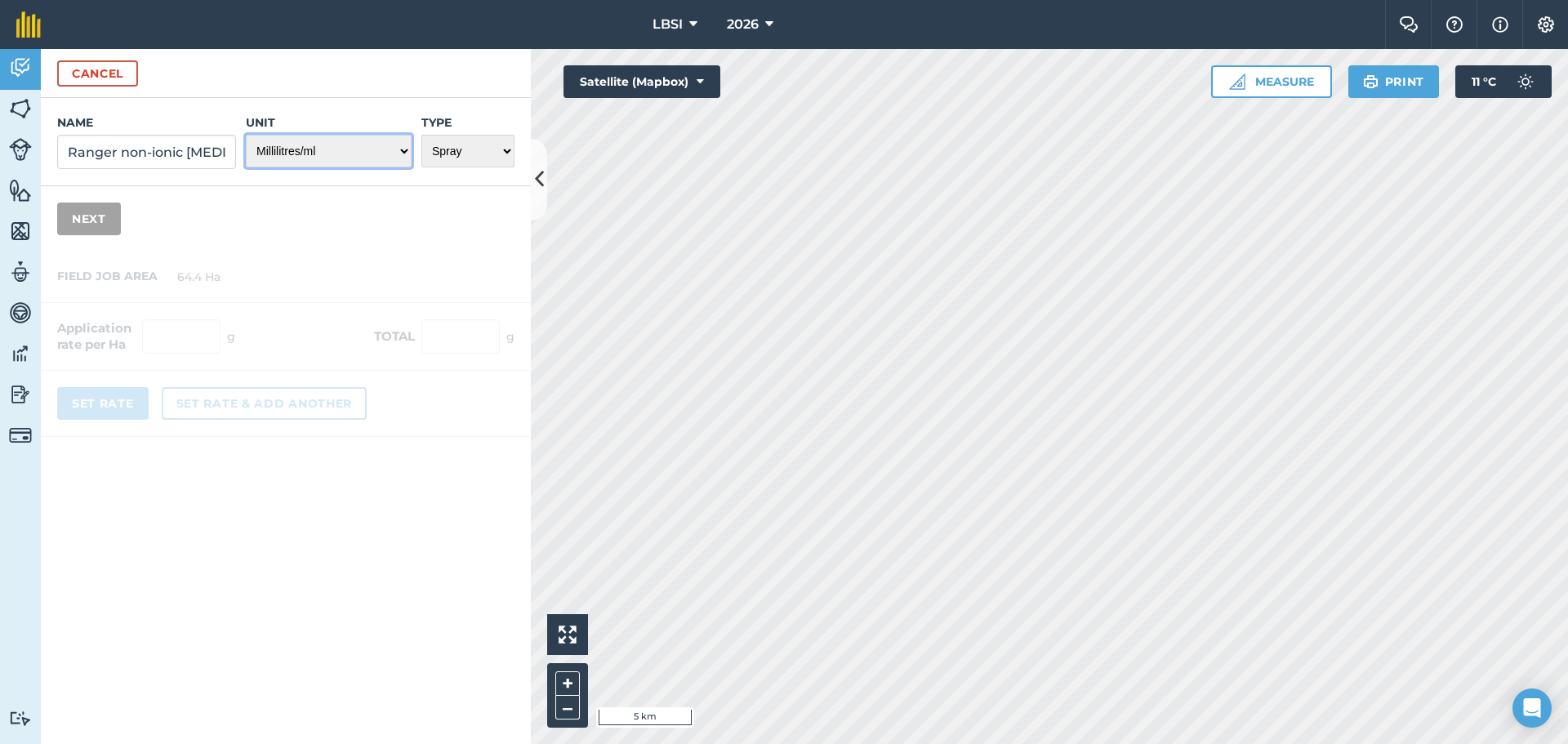
click at [246, 134] on select "- Grams/g Kilograms/kg Metric tonnes/t Millilitres/ml Litres/L Ounces/oz Pounds…" at bounding box center [329, 151] width 166 height 33
click at [104, 220] on button "Next" at bounding box center [89, 219] width 63 height 33
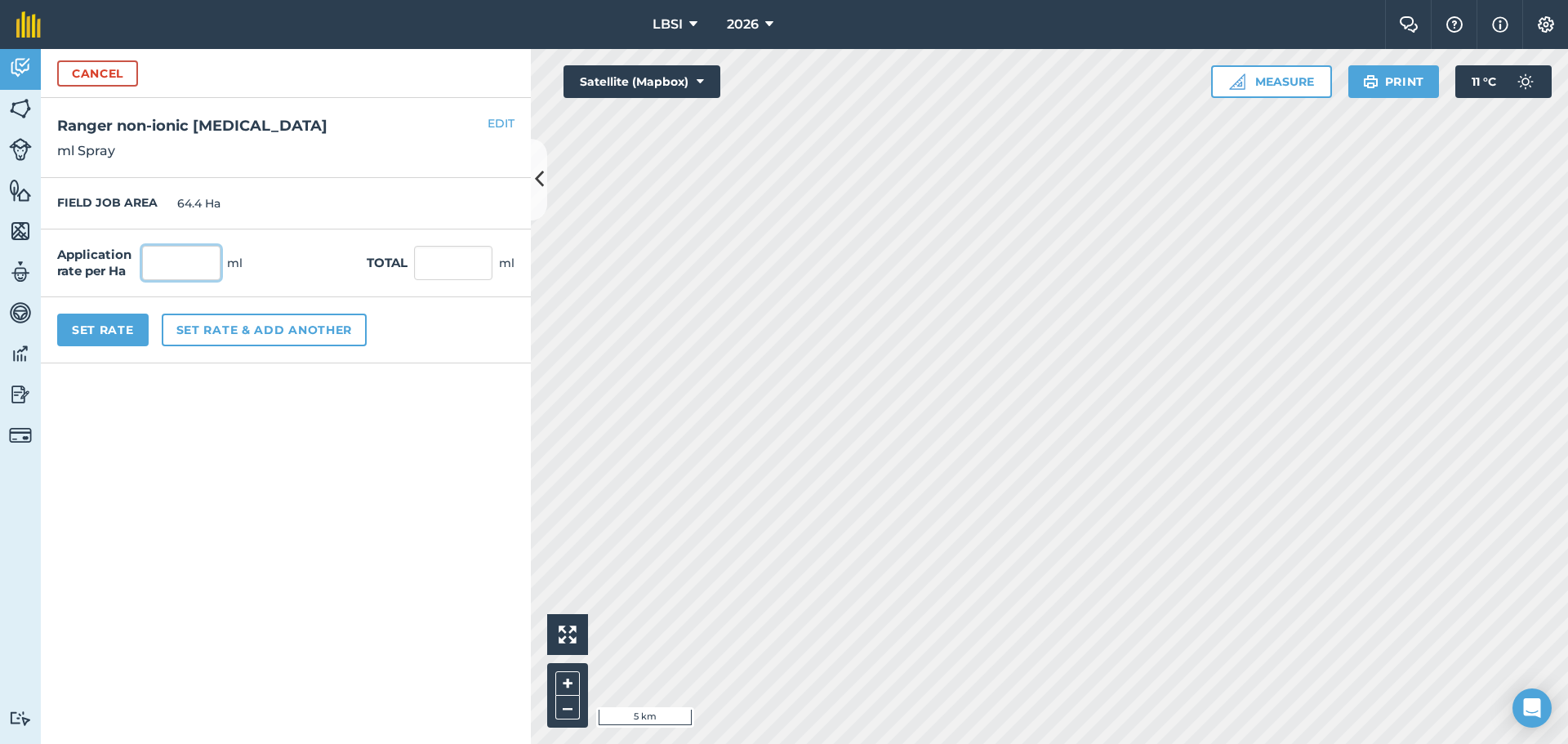
drag, startPoint x: 158, startPoint y: 259, endPoint x: 203, endPoint y: 256, distance: 45.1
click at [158, 259] on input "text" at bounding box center [182, 263] width 79 height 34
type input "100"
type input "6,440"
click at [101, 330] on button "Set Rate" at bounding box center [103, 330] width 92 height 33
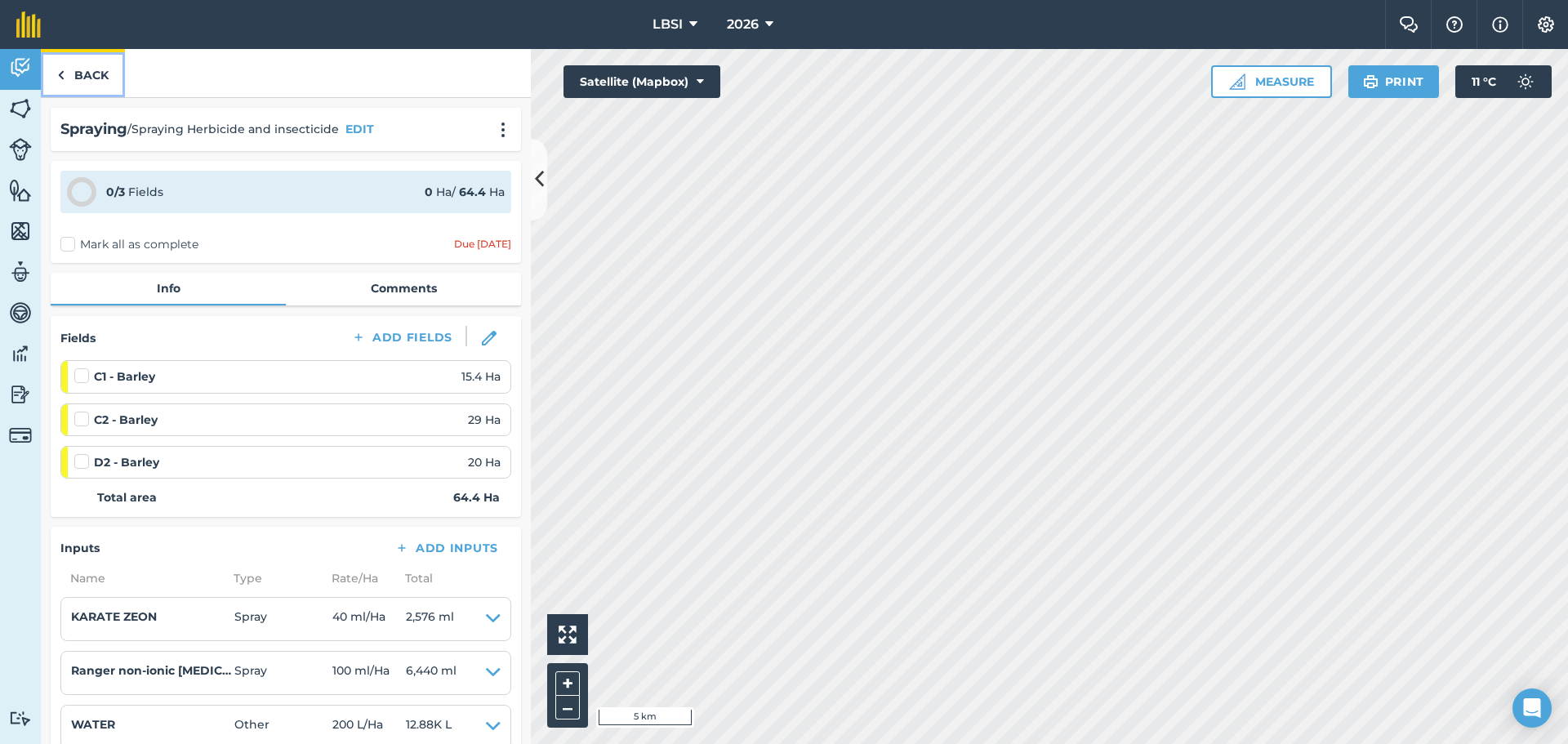
click at [57, 78] on link "Back" at bounding box center [83, 73] width 84 height 48
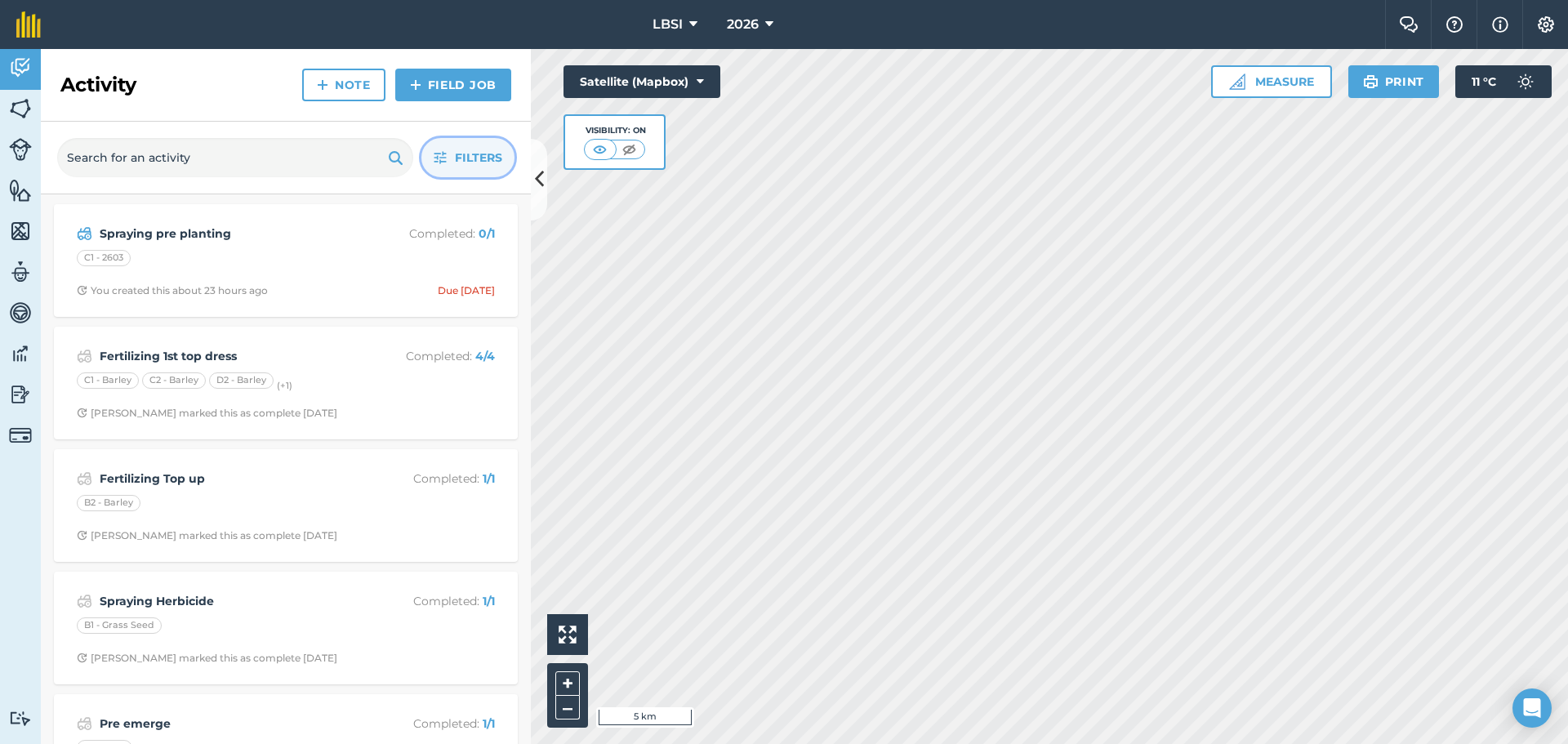
click at [438, 154] on icon "button" at bounding box center [439, 157] width 13 height 13
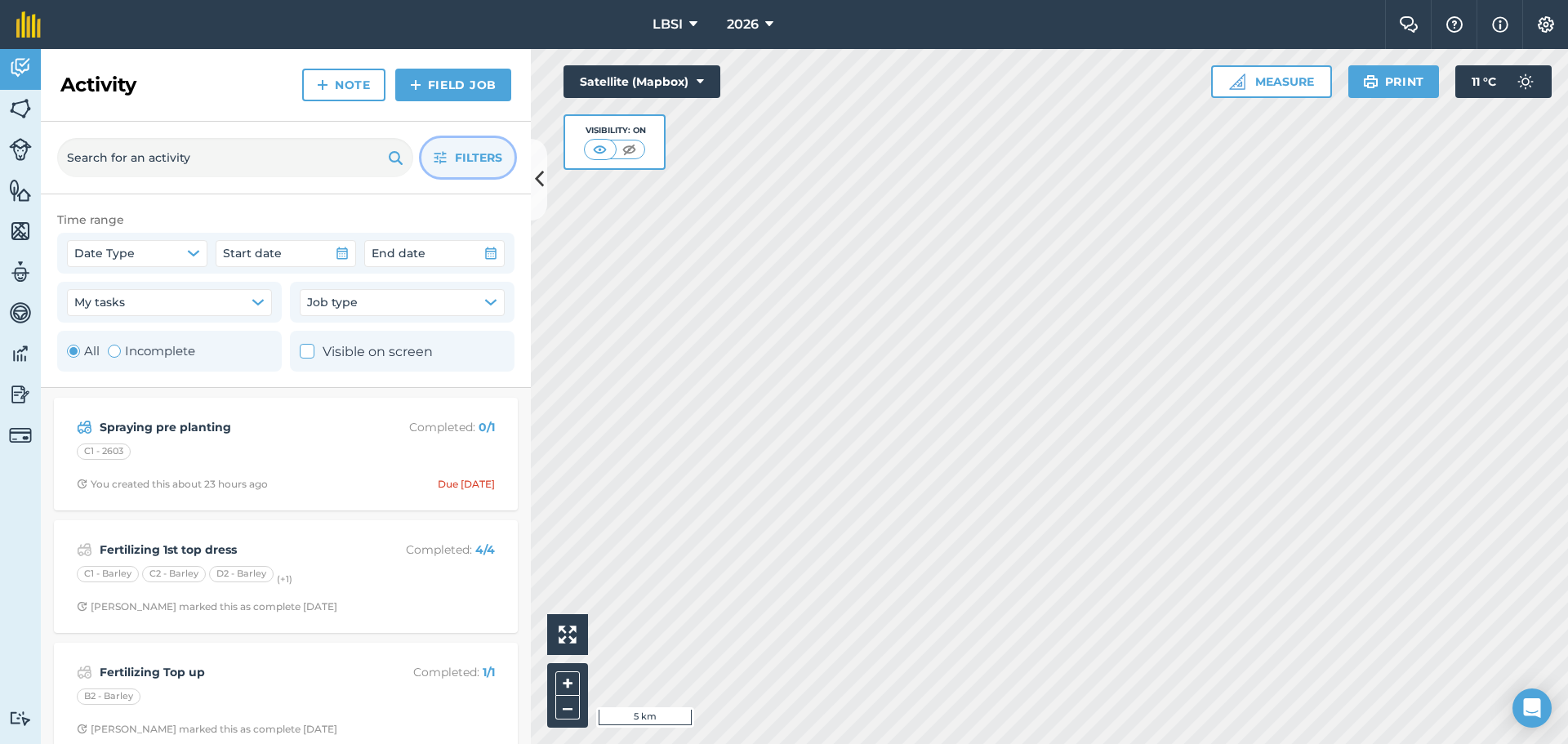
click at [112, 347] on div "Toggle Activity" at bounding box center [114, 351] width 13 height 13
radio input "false"
radio input "true"
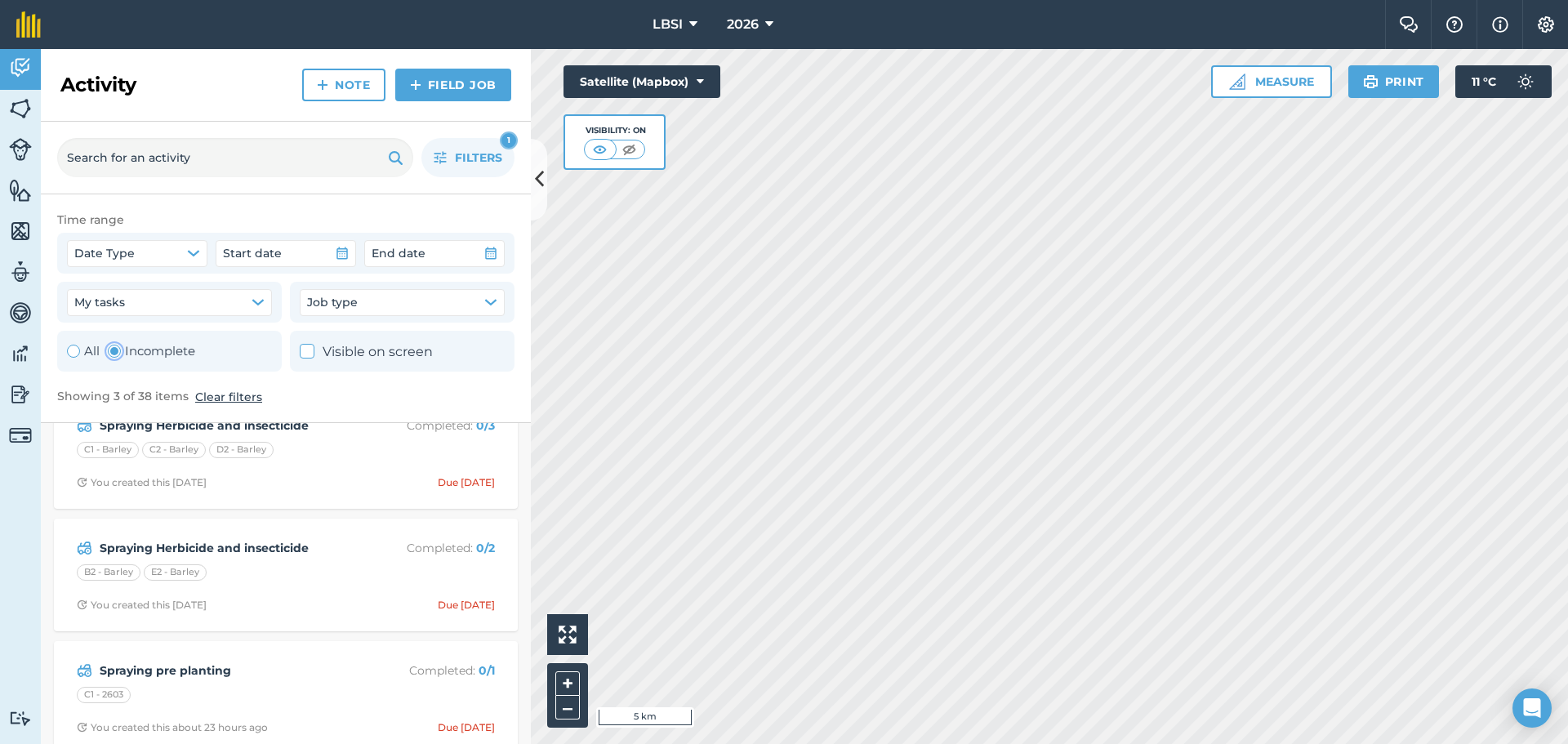
scroll to position [57, 0]
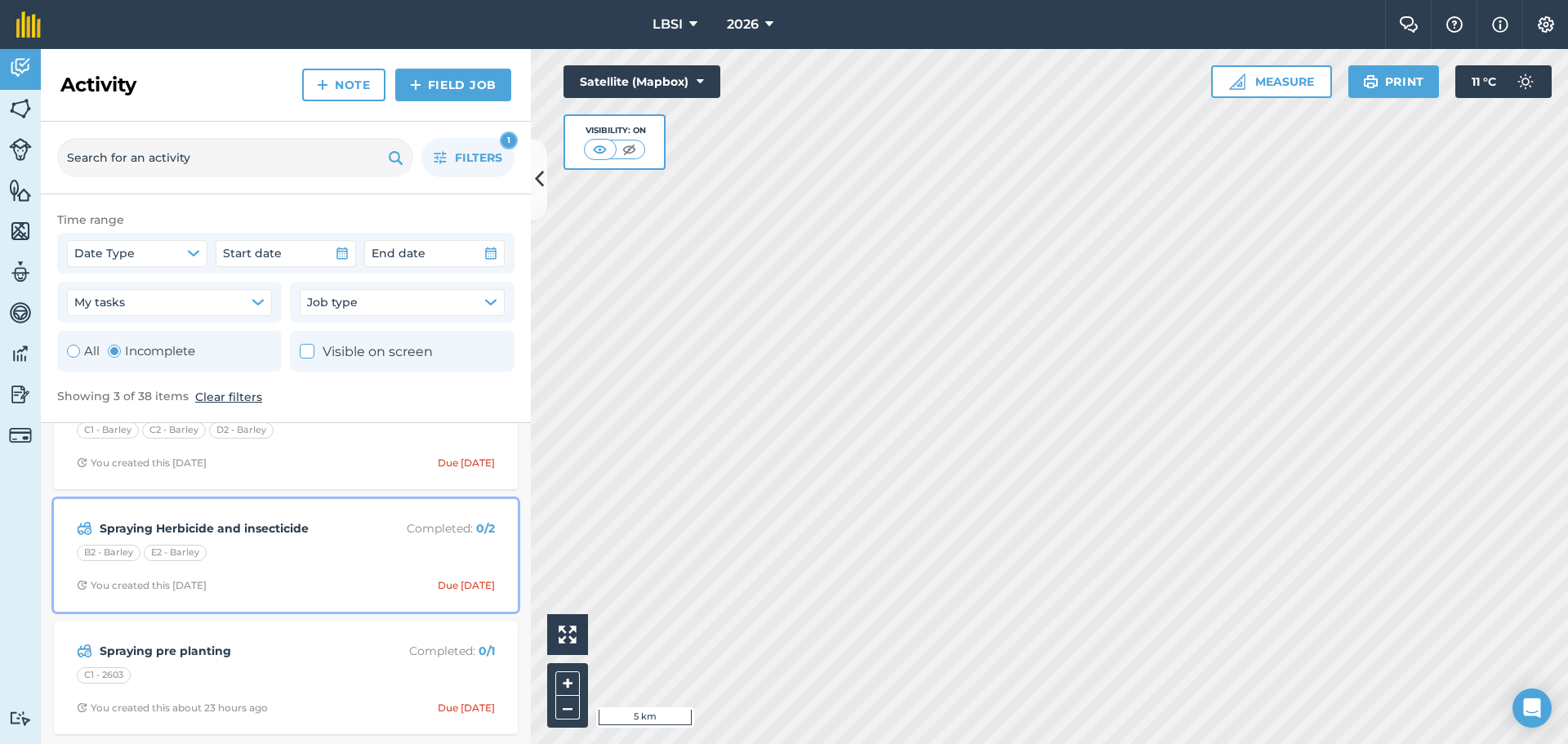
click at [290, 551] on div "B2 - Barley E2 - [GEOGRAPHIC_DATA]" at bounding box center [286, 555] width 418 height 21
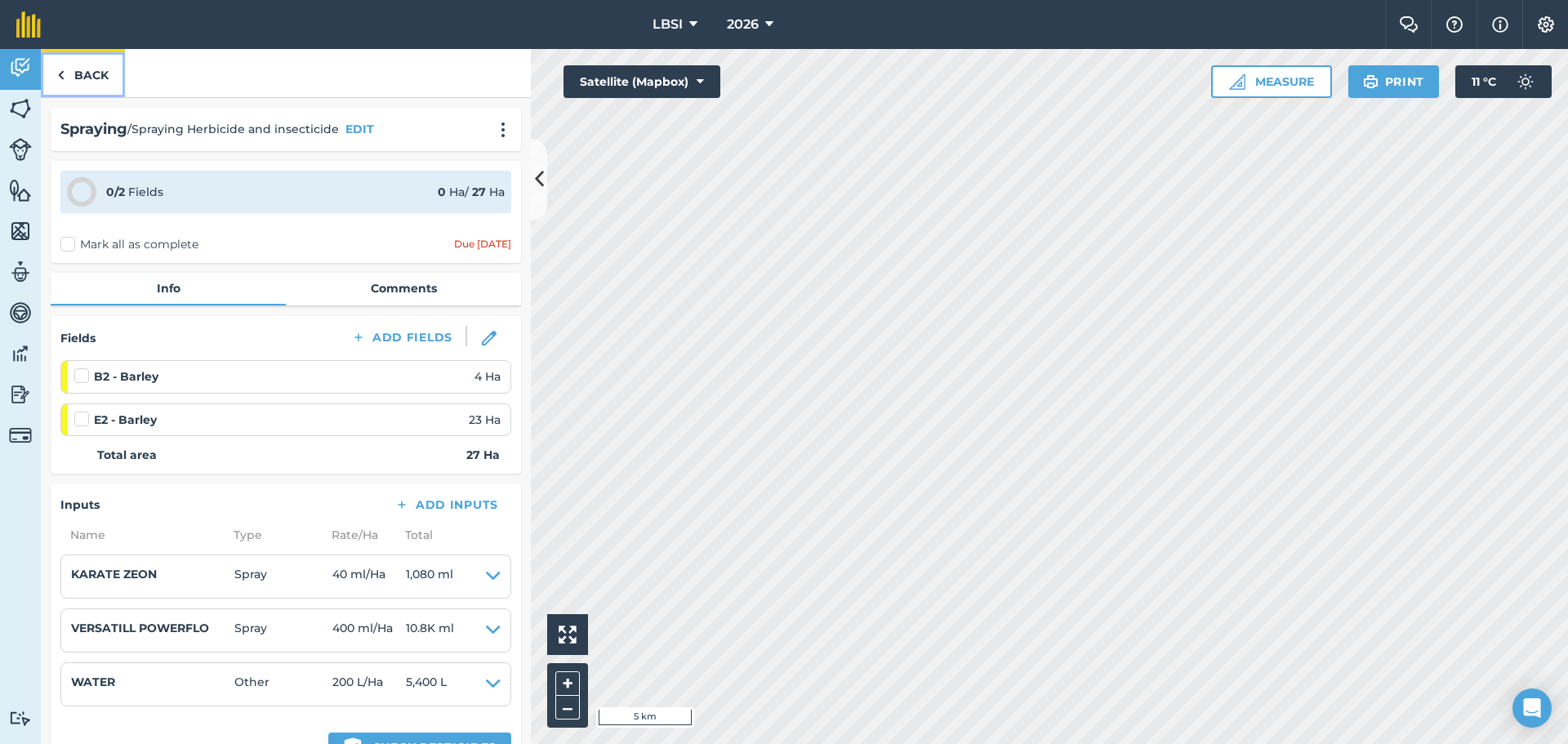
click at [63, 75] on img at bounding box center [61, 74] width 8 height 20
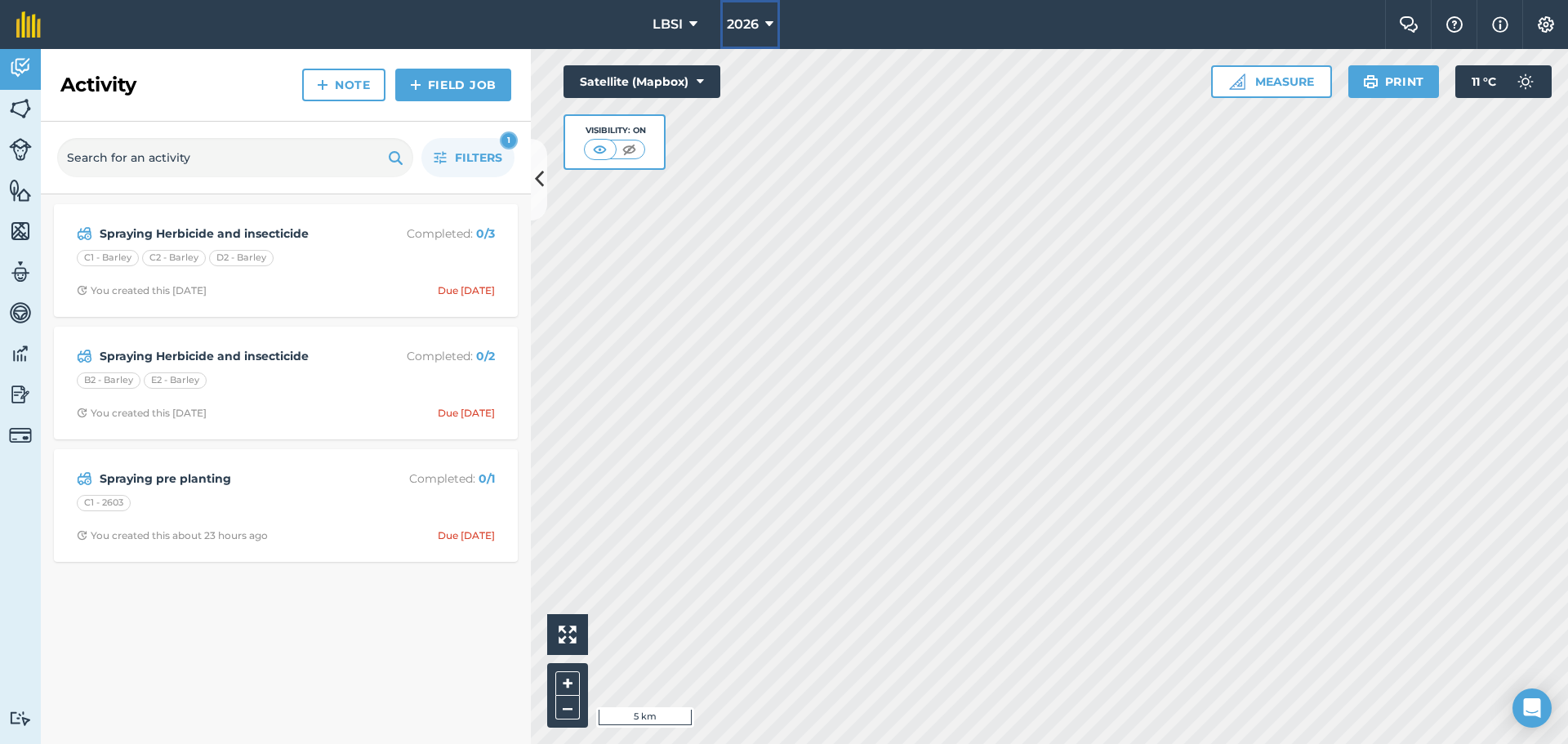
click at [769, 22] on icon at bounding box center [770, 24] width 9 height 20
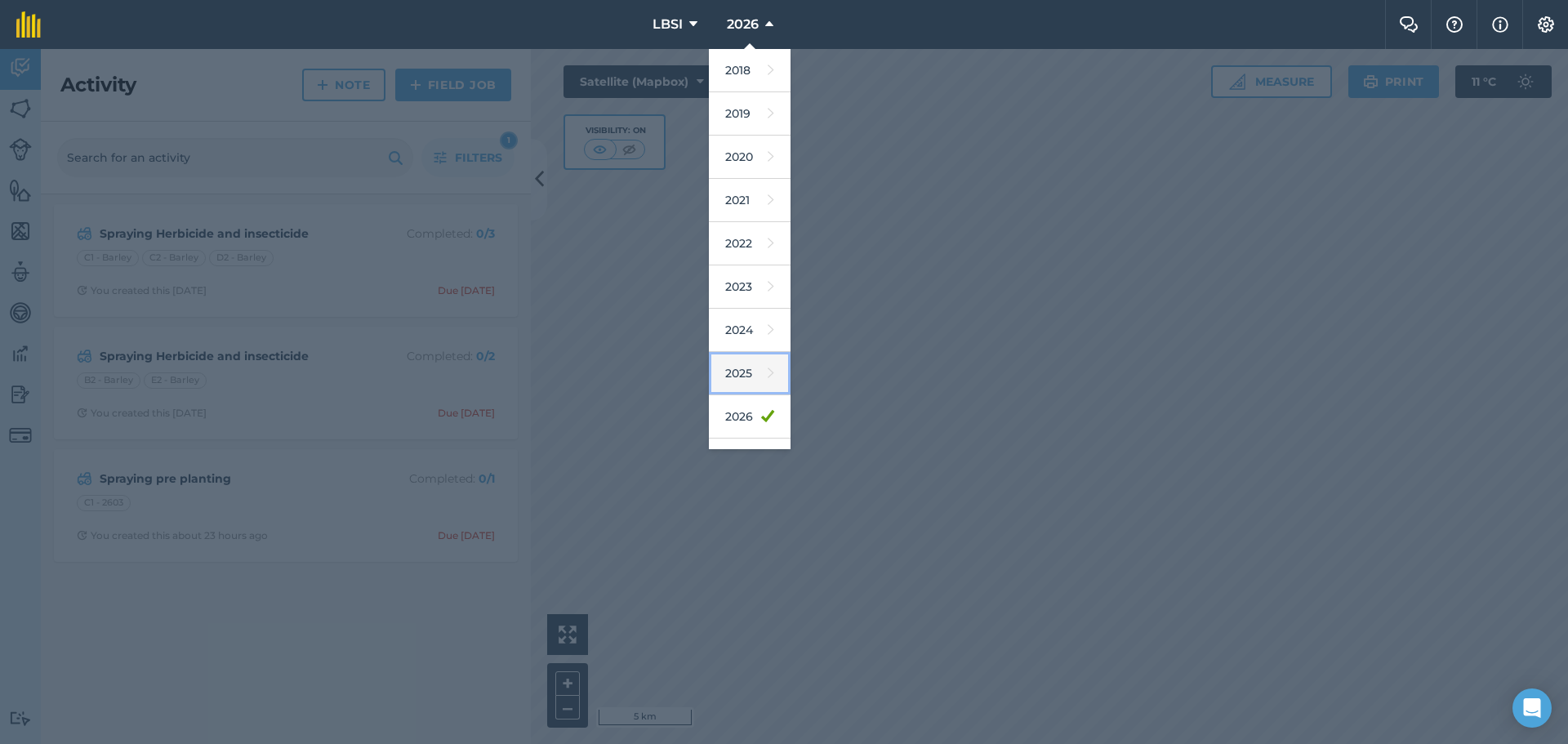
click at [739, 370] on link "2025" at bounding box center [749, 373] width 81 height 44
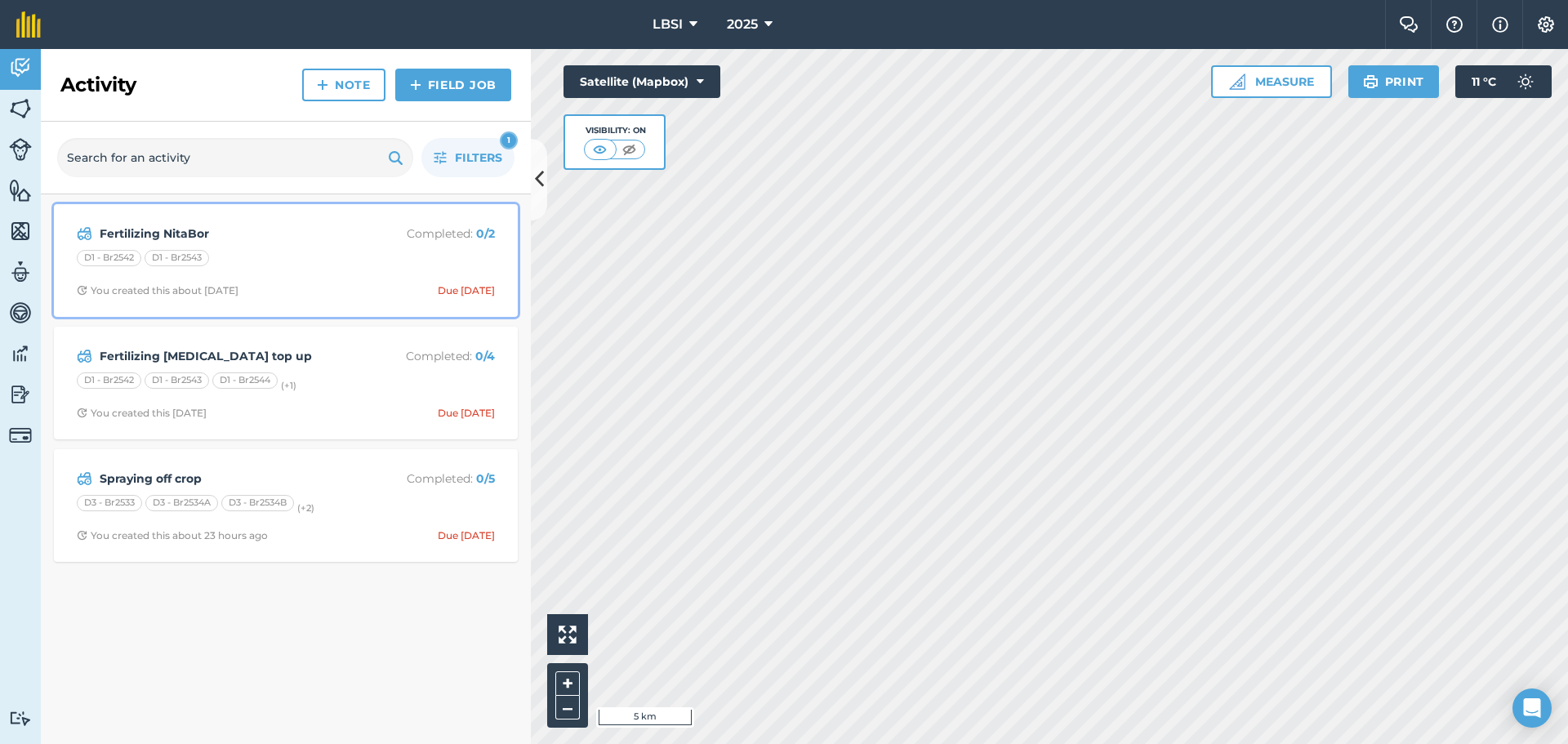
click at [309, 282] on div "Fertilizing NitaBor Completed : 0 / 2 D1 - Br2542 D1 - Br2543 You created this …" at bounding box center [285, 260] width 444 height 93
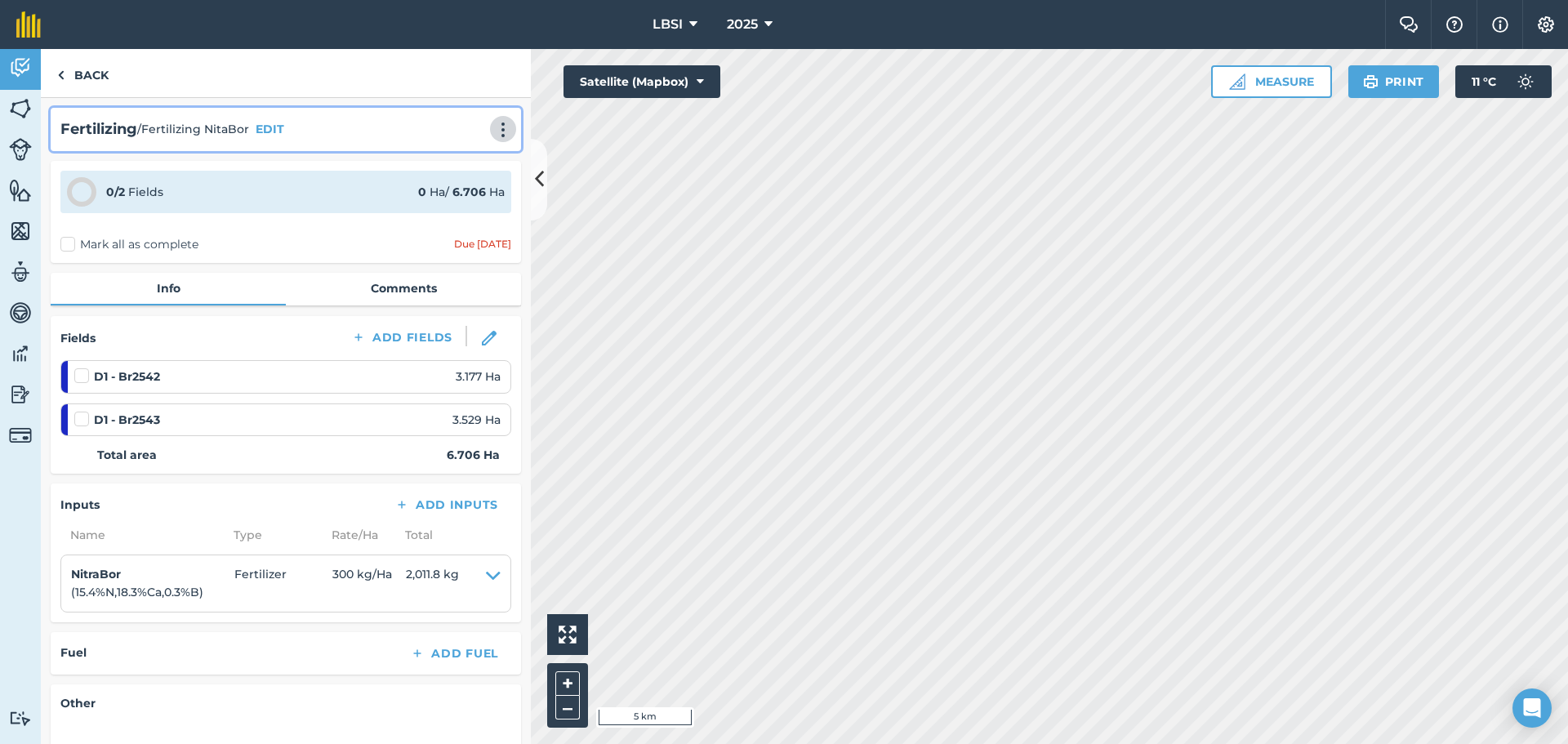
click at [493, 127] on img at bounding box center [503, 129] width 20 height 16
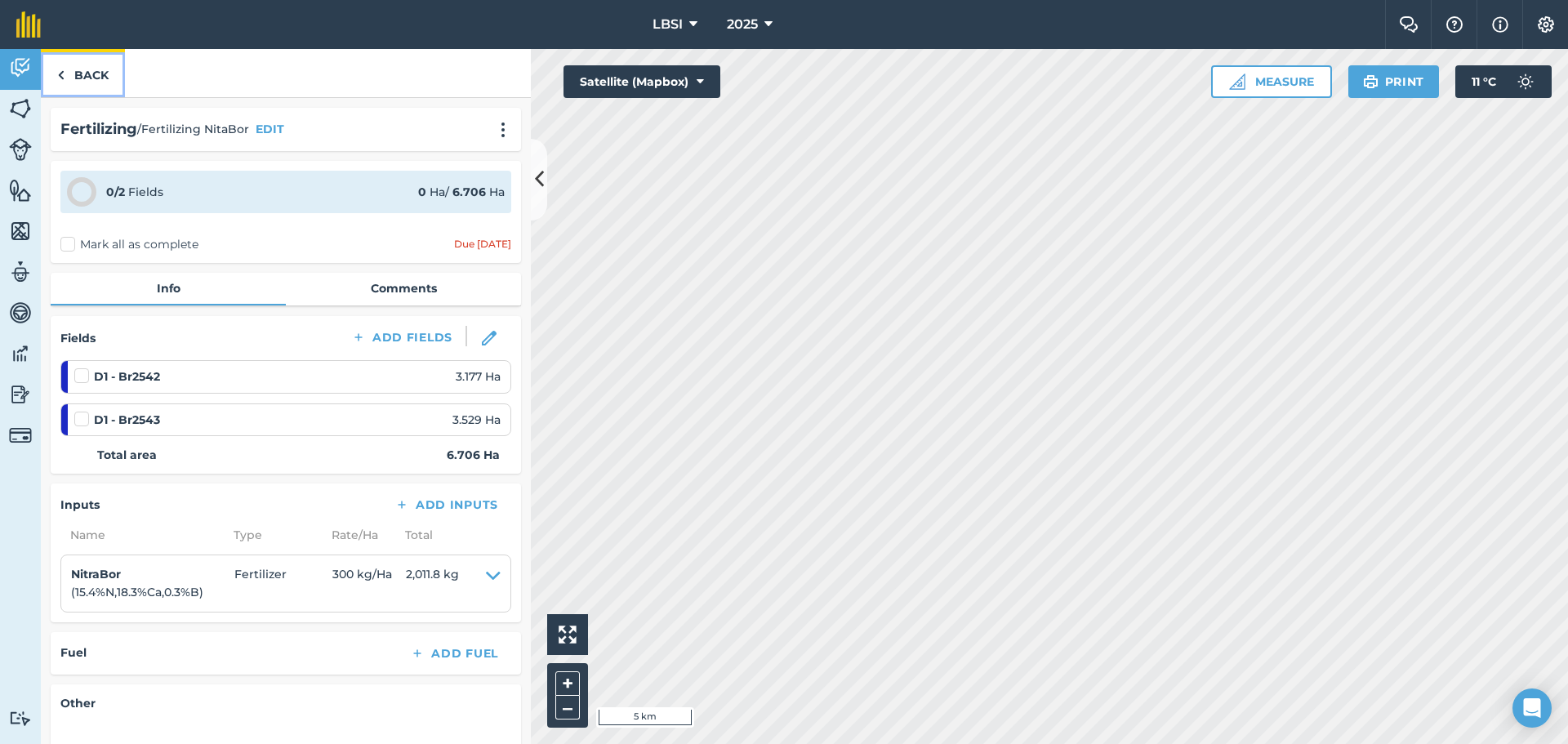
click at [60, 71] on img at bounding box center [61, 74] width 8 height 20
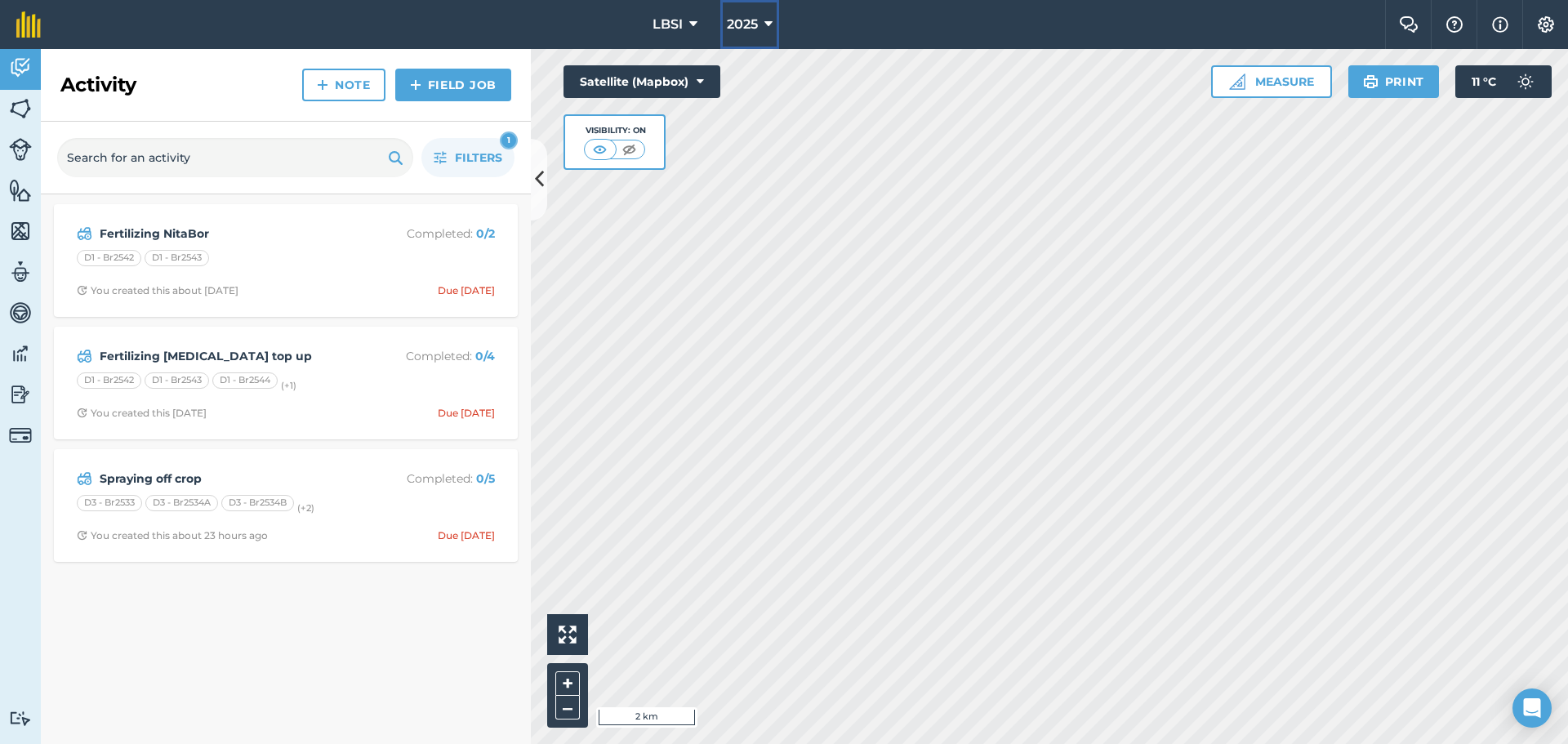
click at [770, 24] on icon at bounding box center [769, 24] width 9 height 20
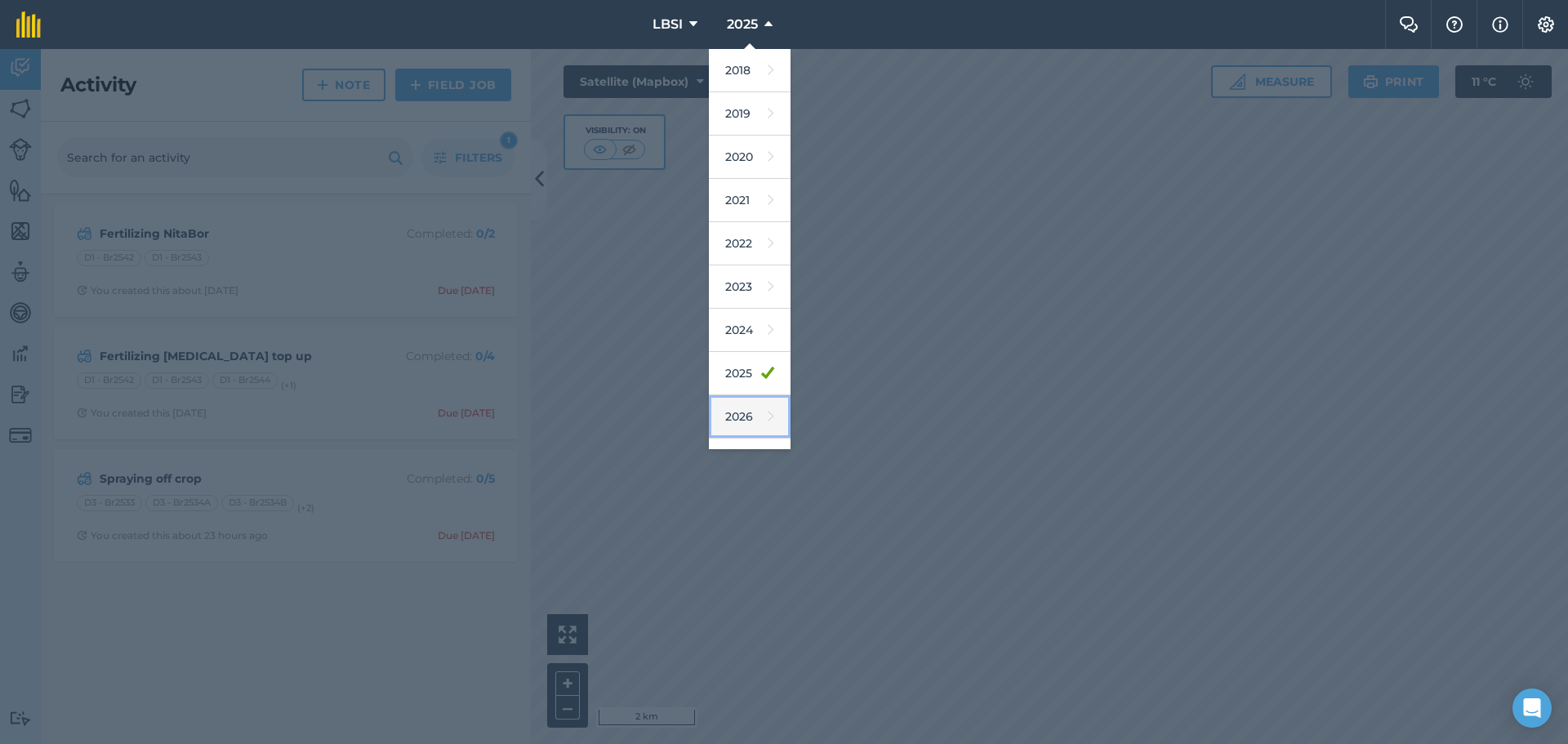
click at [724, 417] on link "2026" at bounding box center [749, 417] width 81 height 44
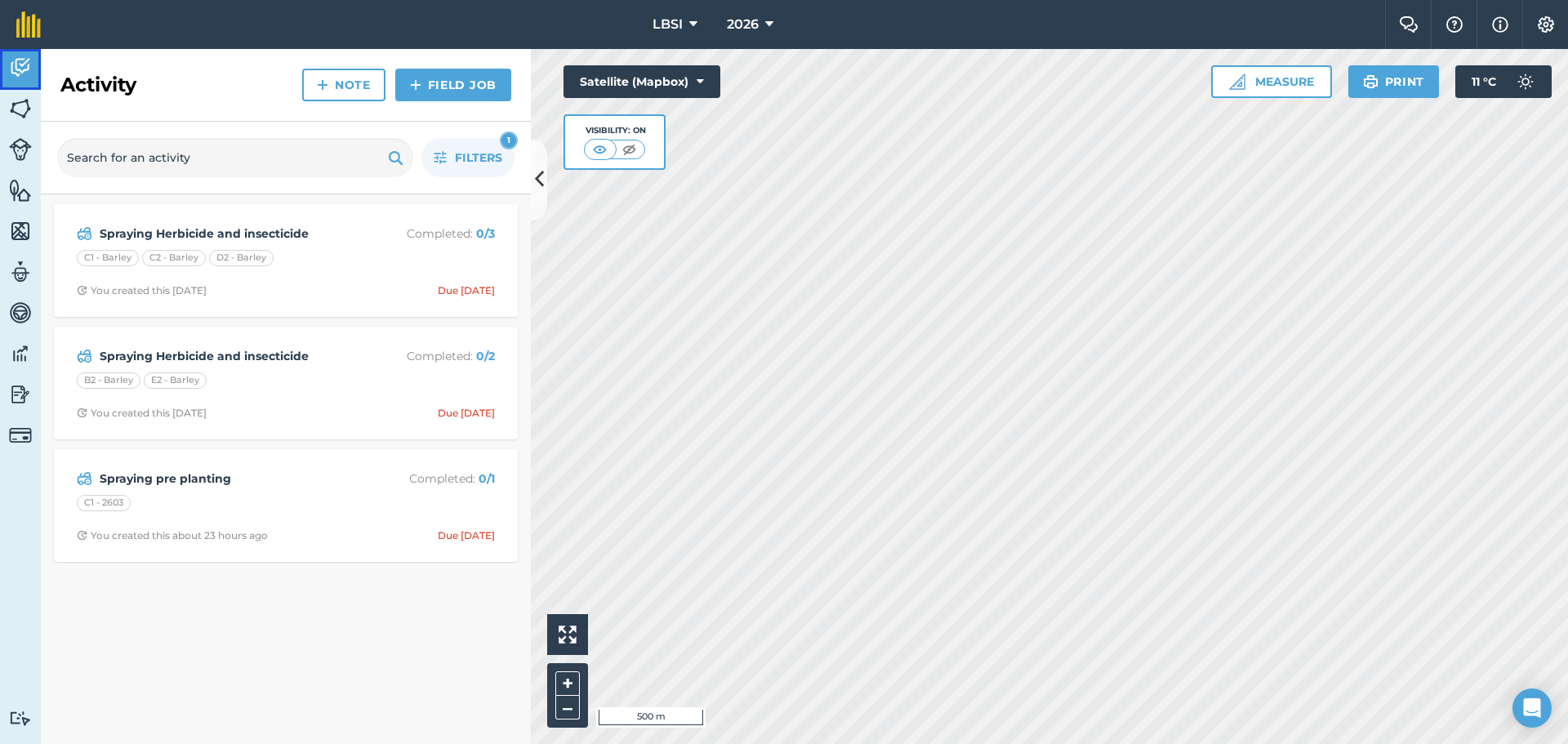
click at [17, 65] on img at bounding box center [20, 68] width 23 height 25
click at [539, 193] on icon at bounding box center [540, 179] width 9 height 28
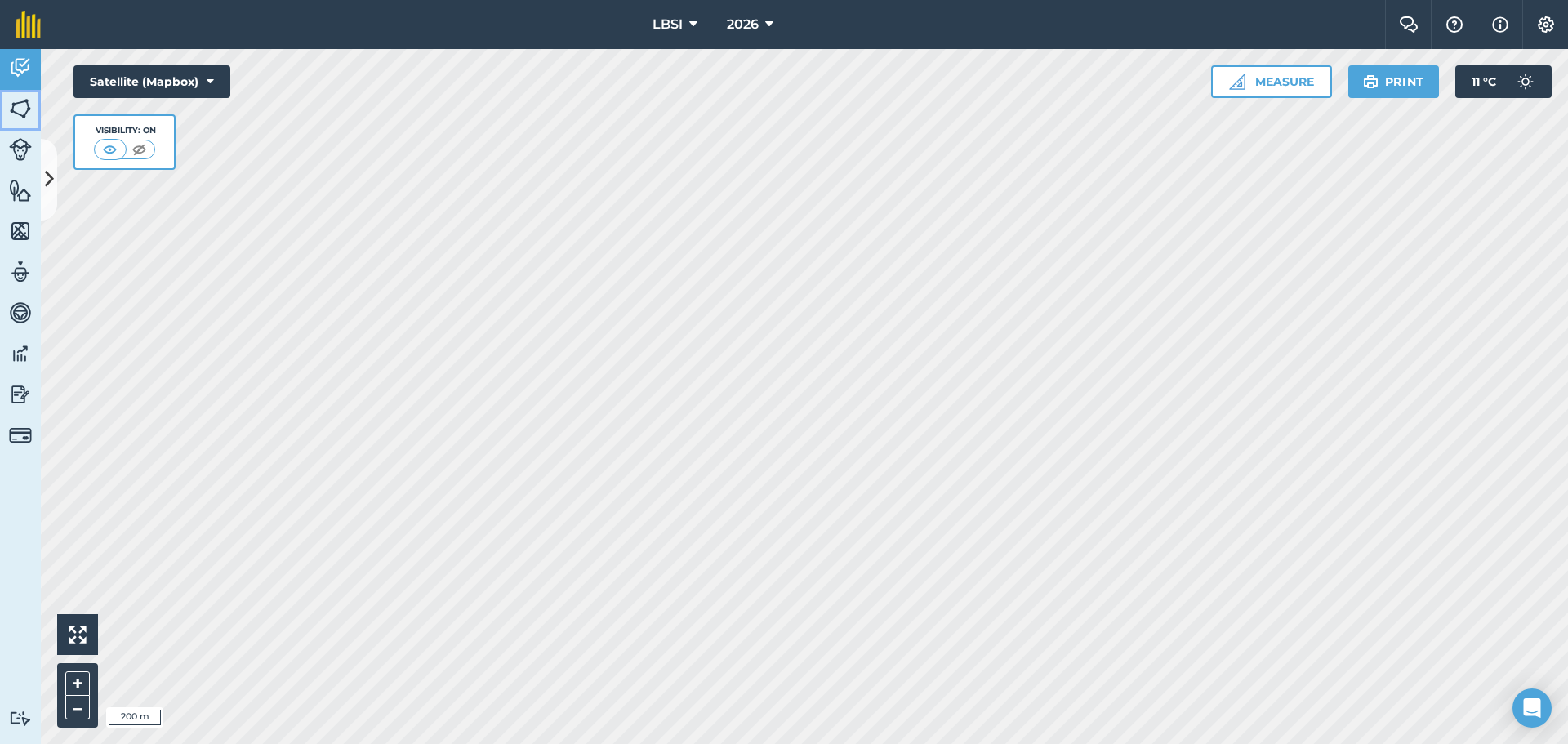
click at [21, 104] on img at bounding box center [20, 109] width 23 height 25
click at [23, 77] on img at bounding box center [20, 68] width 23 height 25
click at [1389, 76] on button "Print" at bounding box center [1394, 81] width 92 height 33
click at [23, 115] on img at bounding box center [20, 109] width 23 height 25
click at [13, 74] on img at bounding box center [20, 68] width 23 height 25
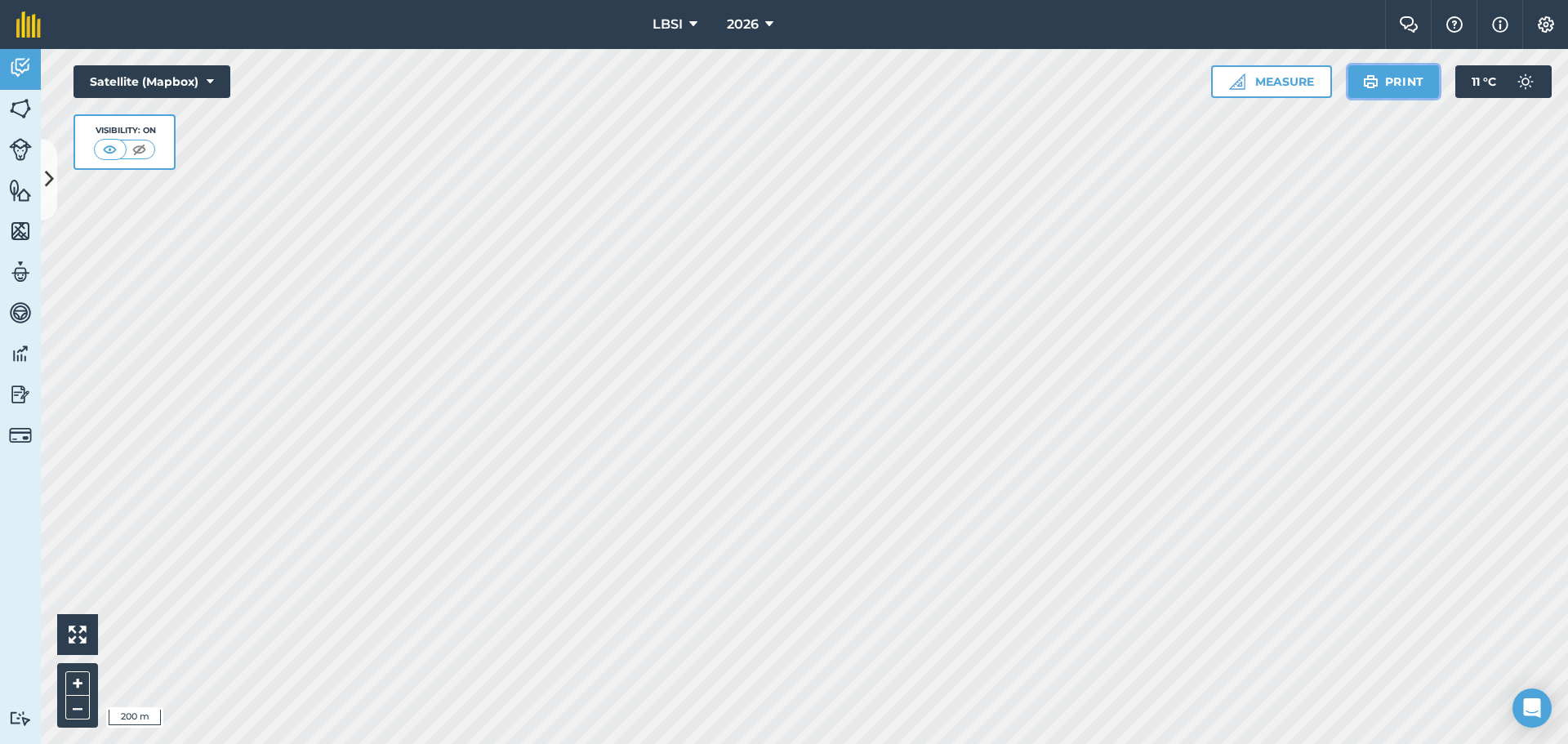
click at [1383, 81] on button "Print" at bounding box center [1394, 81] width 92 height 33
click at [1410, 87] on button "Print" at bounding box center [1394, 81] width 92 height 33
click at [12, 72] on img at bounding box center [20, 68] width 23 height 25
click at [1405, 78] on button "Print" at bounding box center [1394, 81] width 92 height 33
click at [1381, 72] on button "Print" at bounding box center [1394, 81] width 92 height 33
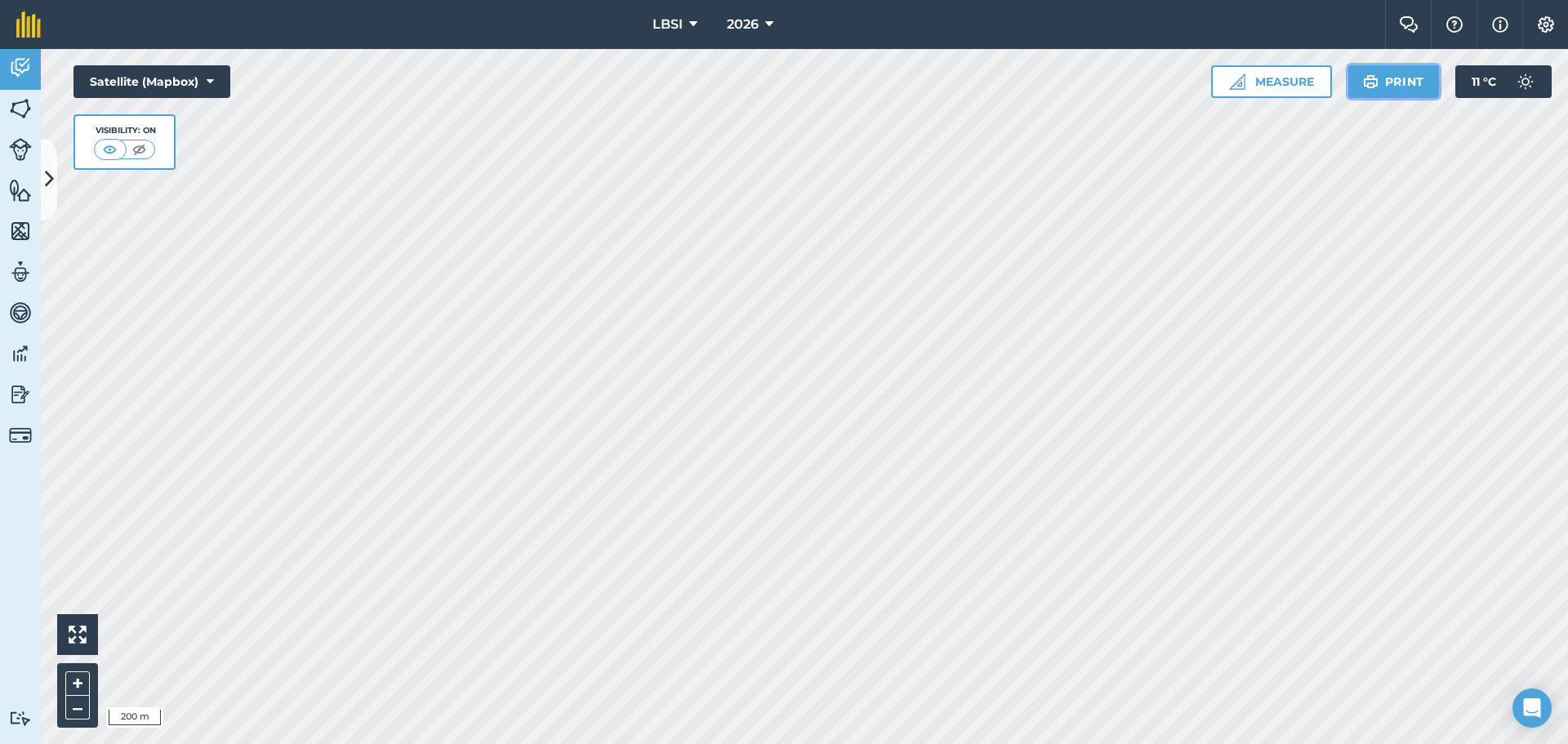
click at [1371, 79] on img at bounding box center [1371, 81] width 15 height 20
click at [1366, 80] on img at bounding box center [1371, 81] width 15 height 20
